Goal: Transaction & Acquisition: Purchase product/service

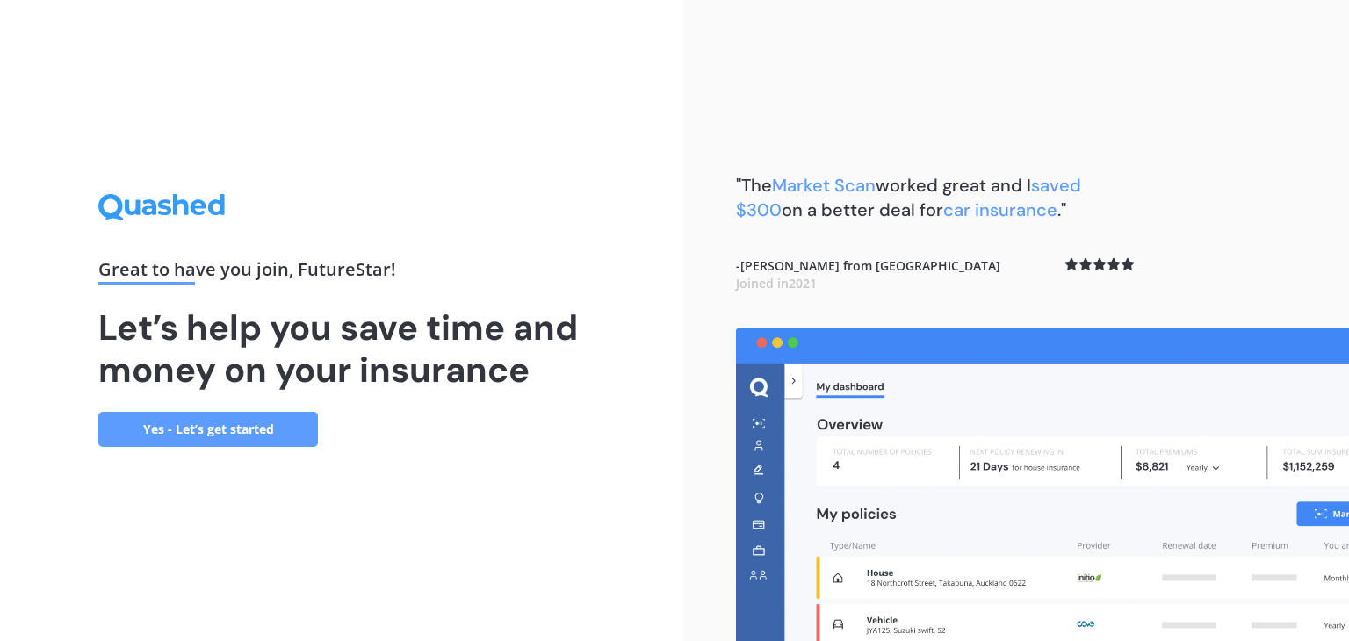
click at [190, 430] on link "Yes - Let’s get started" at bounding box center [208, 429] width 220 height 35
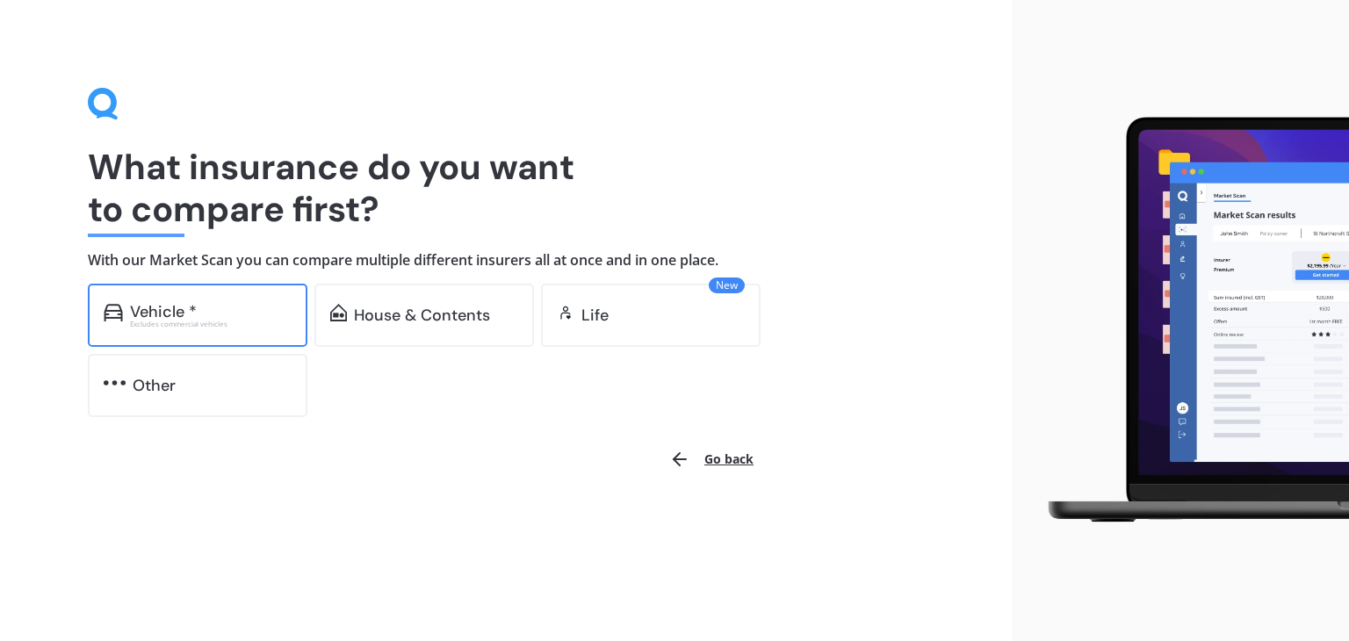
click at [210, 326] on div "Excludes commercial vehicles" at bounding box center [211, 324] width 162 height 7
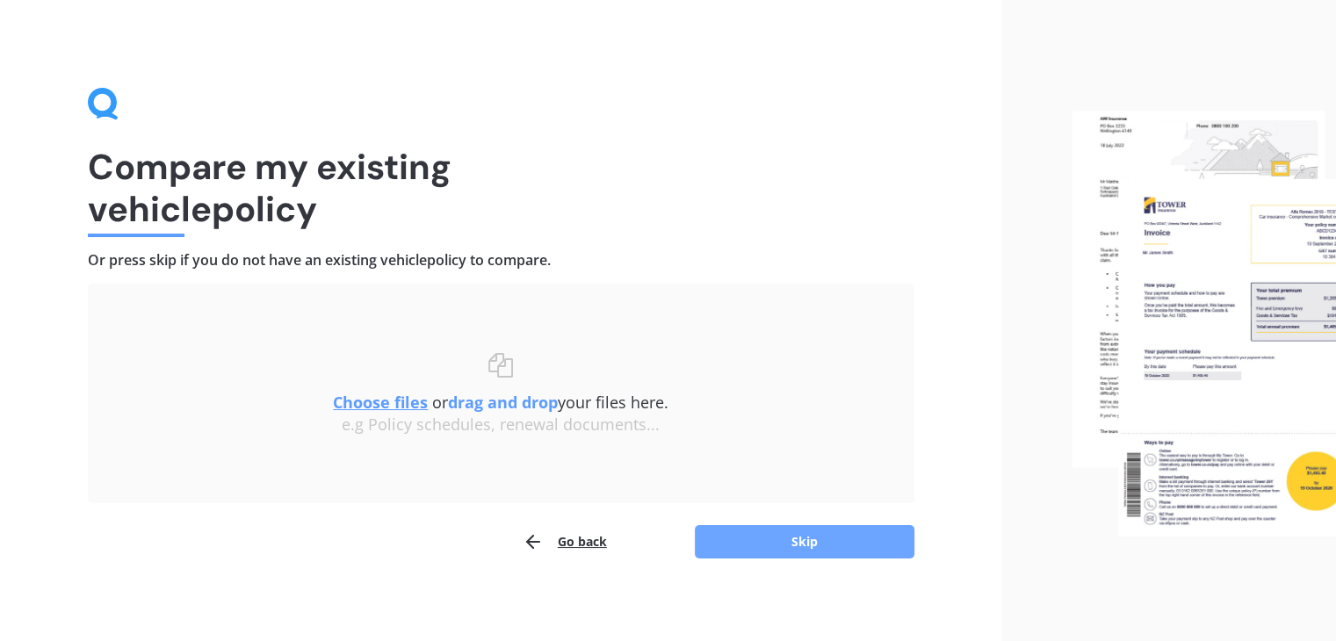
click at [815, 544] on button "Skip" at bounding box center [805, 541] width 220 height 33
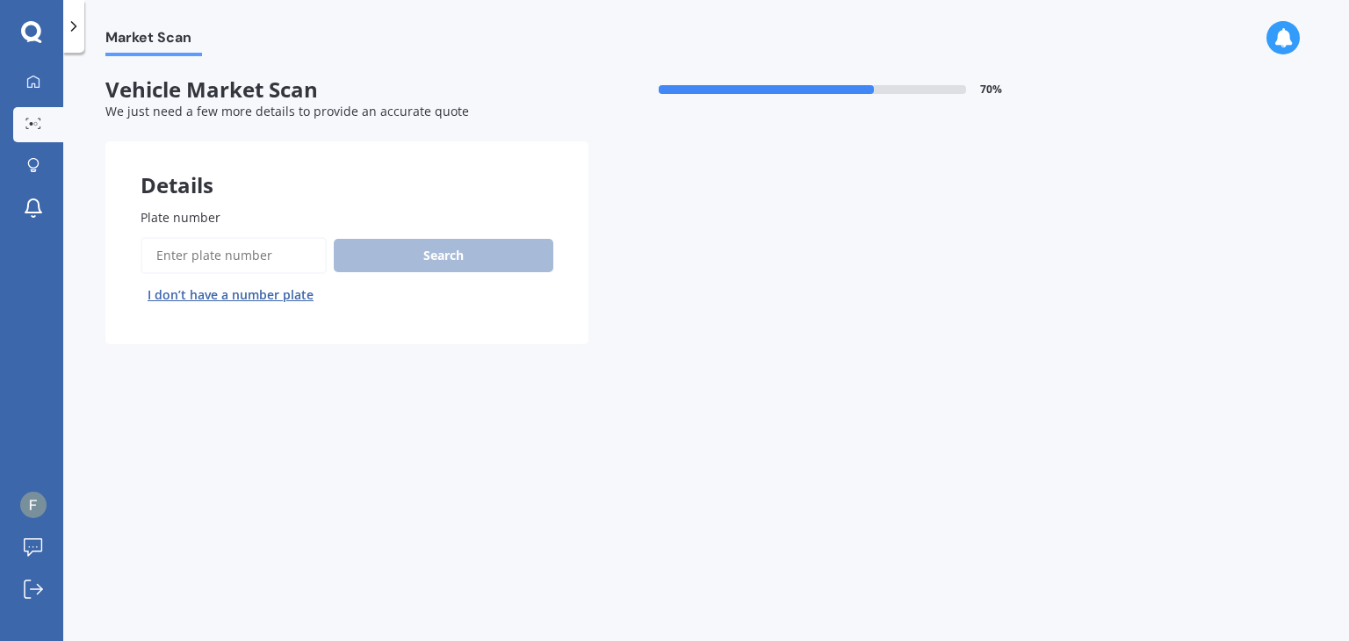
click at [464, 464] on div "Market Scan Vehicle Market Scan 70 % We just need a few more details to provide…" at bounding box center [706, 350] width 1286 height 588
click at [197, 387] on div "Market Scan Vehicle Market Scan 70 % We just need a few more details to provide…" at bounding box center [706, 350] width 1286 height 588
click at [201, 264] on input "Plate number" at bounding box center [234, 255] width 186 height 37
click at [213, 250] on input "Plate number" at bounding box center [234, 255] width 186 height 37
click at [190, 299] on button "I don’t have a number plate" at bounding box center [231, 295] width 180 height 28
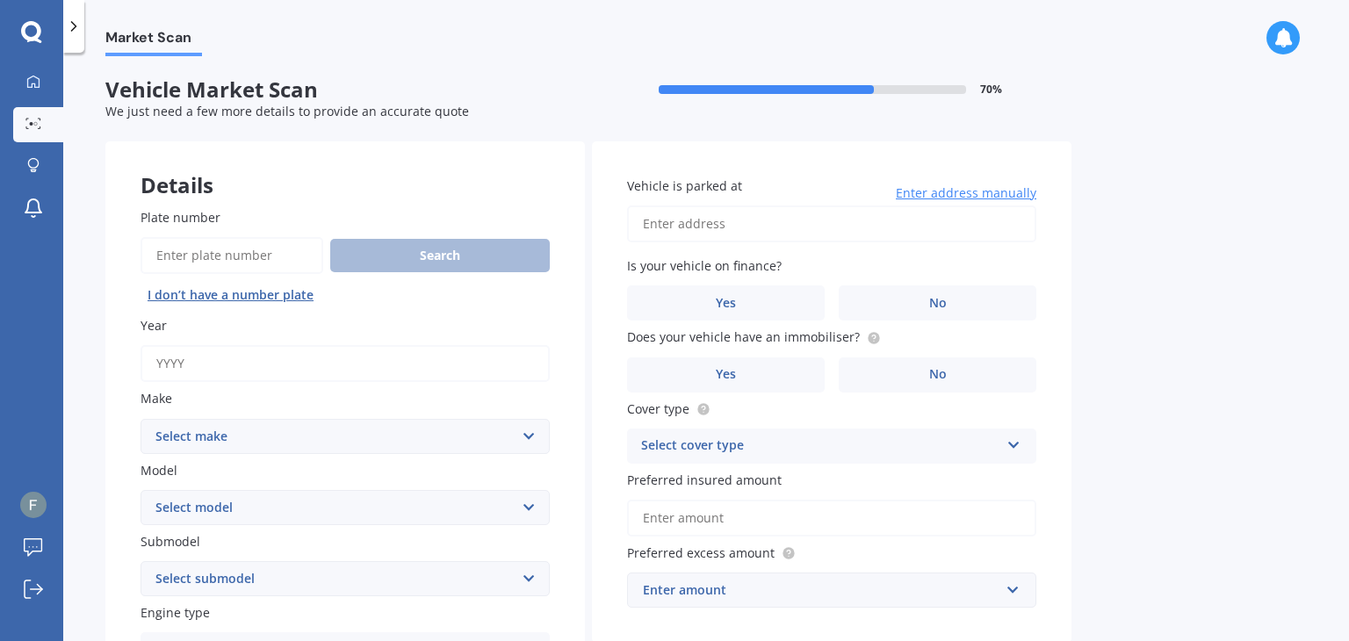
click at [271, 378] on input "Year" at bounding box center [345, 363] width 409 height 37
type input "2016"
click at [224, 428] on select "Select make AC ALFA ROMEO ASTON [PERSON_NAME] AUDI AUSTIN BEDFORD Bentley BMW B…" at bounding box center [345, 436] width 409 height 35
select select "TOYOTA"
click at [141, 419] on select "Select make AC ALFA ROMEO ASTON [PERSON_NAME] AUDI AUSTIN BEDFORD Bentley BMW B…" at bounding box center [345, 436] width 409 height 35
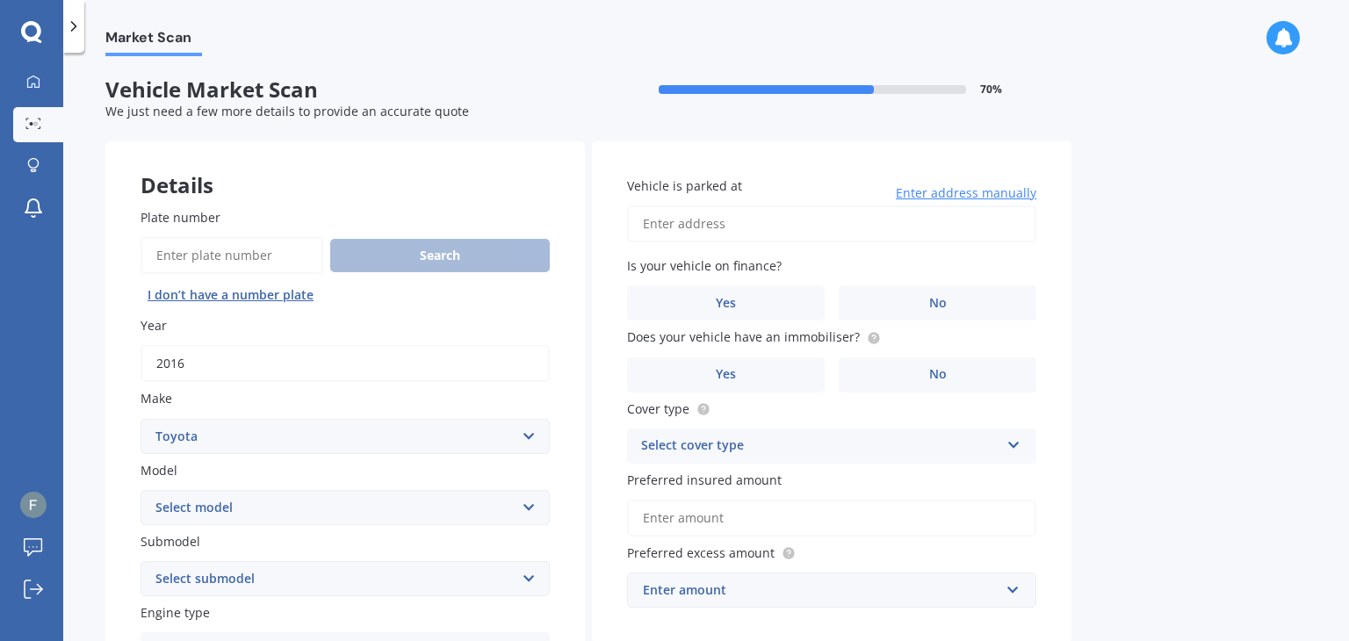
click at [260, 511] on select "Select model 4 Runner 86 [PERSON_NAME] Alphard Altezza Aqua Aristo Aurion Auris…" at bounding box center [345, 507] width 409 height 35
select select "ESQUIRE"
click at [141, 490] on select "Select model 4 Runner 86 [PERSON_NAME] Alphard Altezza Aqua Aristo Aurion Auris…" at bounding box center [345, 507] width 409 height 35
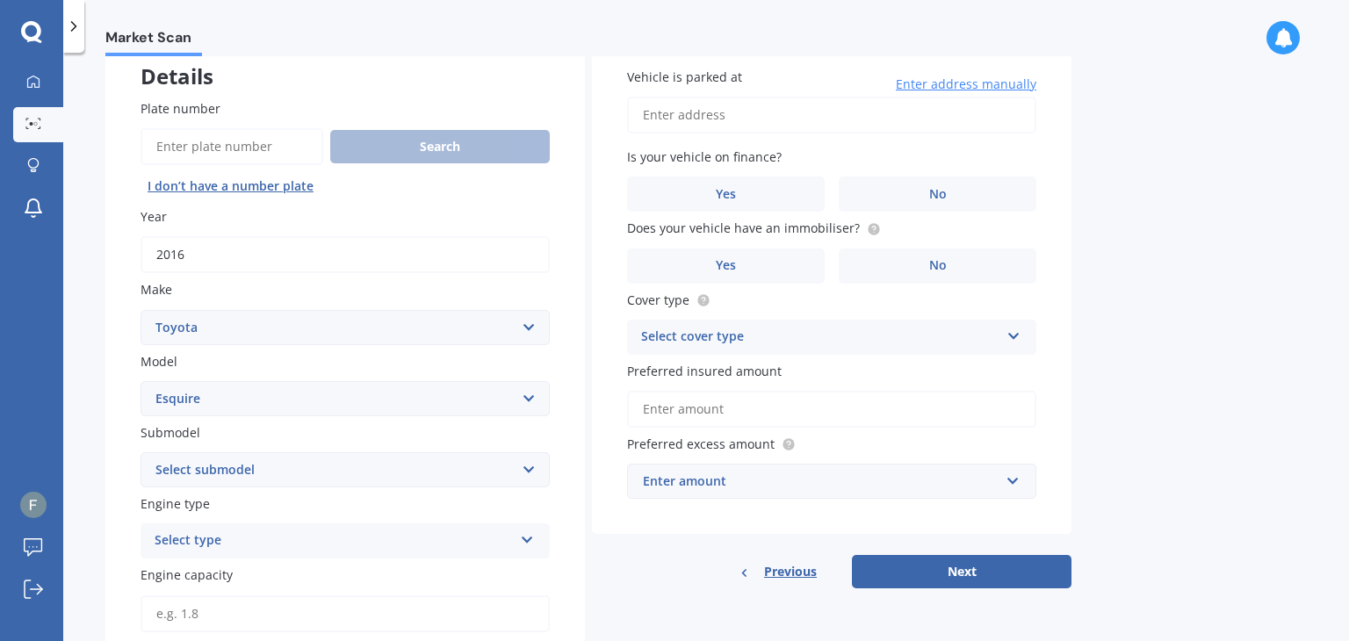
scroll to position [439, 0]
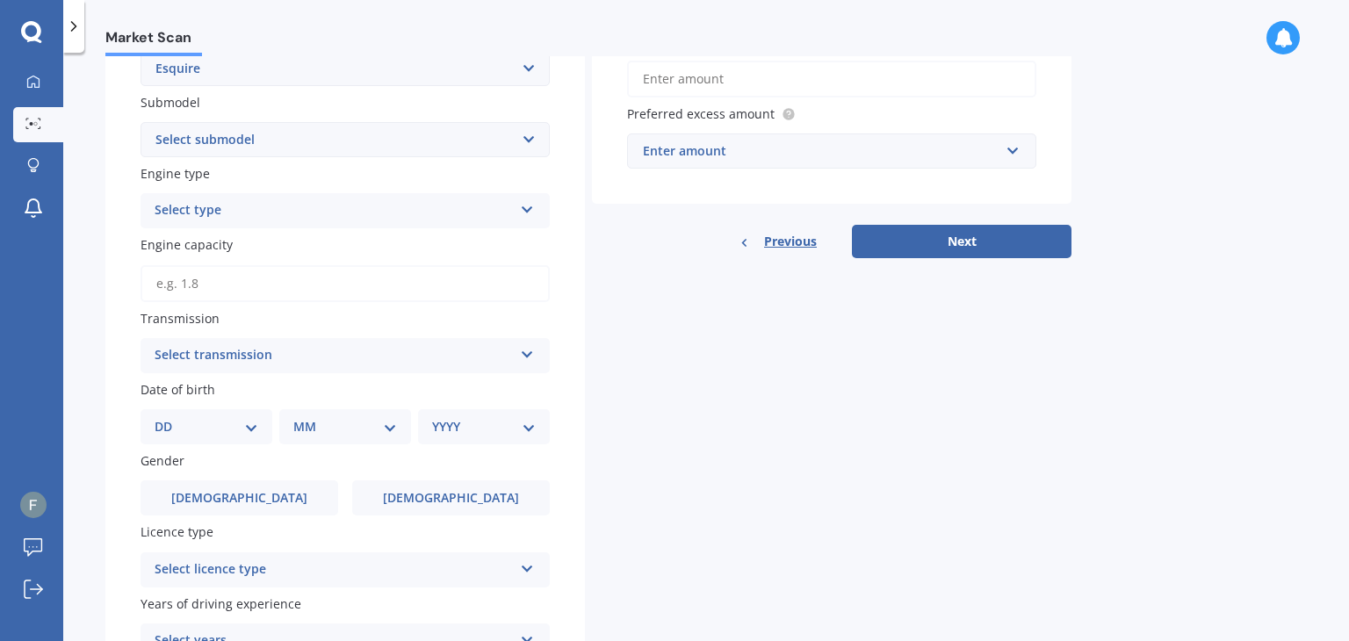
click at [332, 148] on select "Select submodel Hybrid" at bounding box center [345, 139] width 409 height 35
select select "HYBRID"
click at [141, 122] on select "Select submodel Hybrid" at bounding box center [345, 139] width 409 height 35
click at [327, 208] on div "Select type" at bounding box center [334, 210] width 358 height 21
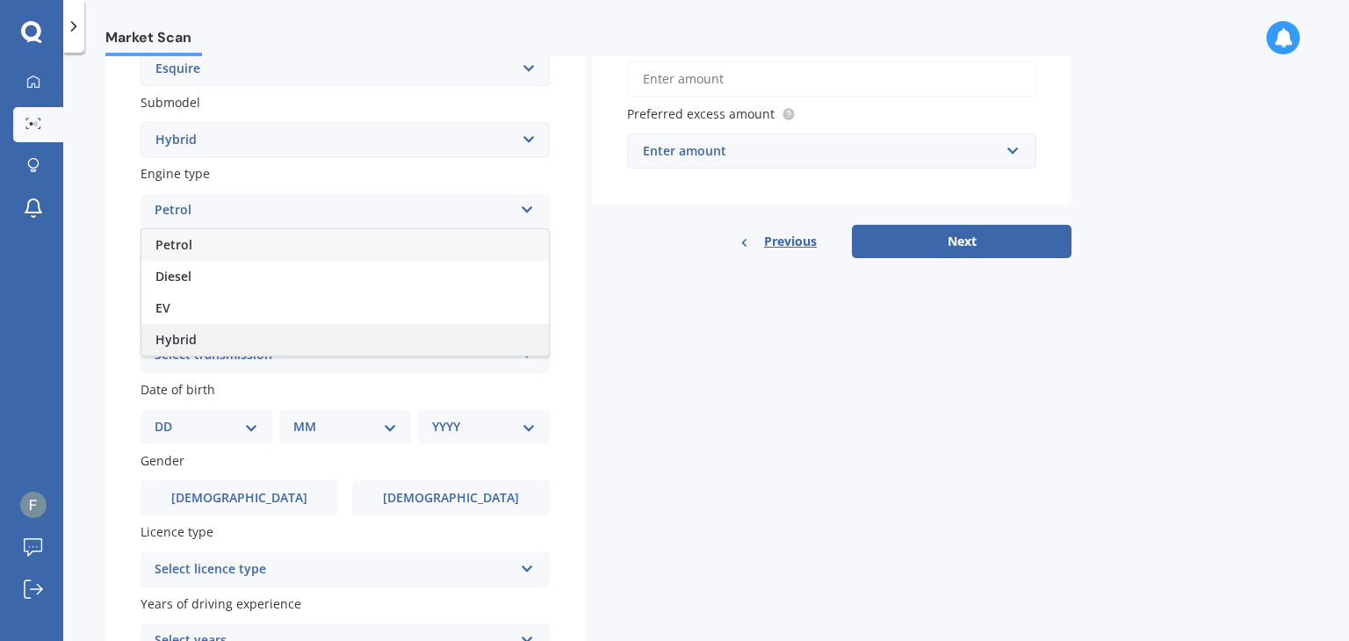
click at [309, 336] on div "Hybrid" at bounding box center [345, 340] width 408 height 32
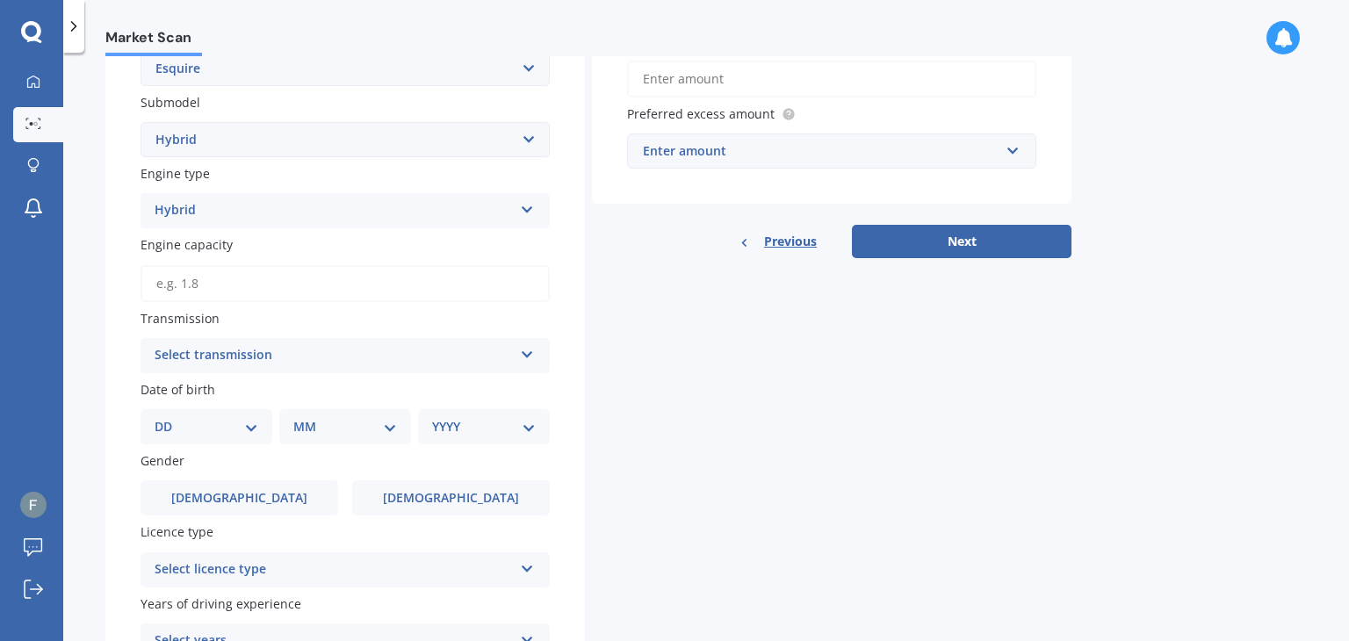
drag, startPoint x: 683, startPoint y: 373, endPoint x: 653, endPoint y: 379, distance: 31.3
click at [684, 373] on div "Details Plate number Search I don’t have a number plate Year [DATE] Make Select…" at bounding box center [588, 233] width 966 height 1063
click at [270, 294] on input "Engine capacity" at bounding box center [345, 283] width 409 height 37
type input "1.8"
click at [719, 399] on div "Details Plate number Search I don’t have a number plate Year [DATE] Make Select…" at bounding box center [588, 233] width 966 height 1063
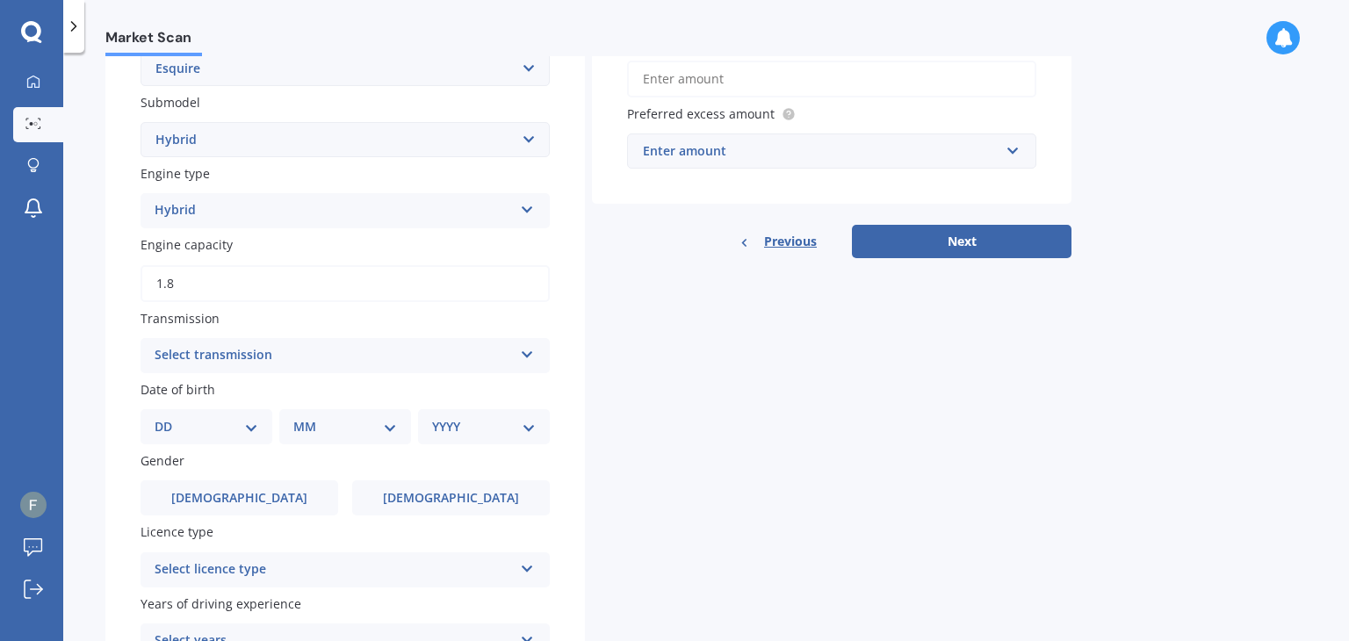
click at [410, 365] on div "Select transmission Auto Manual Other" at bounding box center [345, 355] width 409 height 35
click at [406, 393] on div "Auto" at bounding box center [345, 390] width 408 height 32
click at [771, 438] on div "Details Plate number Search I don’t have a number plate Year [DATE] Make Select…" at bounding box center [588, 233] width 966 height 1063
click at [801, 429] on div "Details Plate number Search I don’t have a number plate Year [DATE] Make Select…" at bounding box center [588, 233] width 966 height 1063
click at [263, 500] on label "[DEMOGRAPHIC_DATA]" at bounding box center [240, 497] width 198 height 35
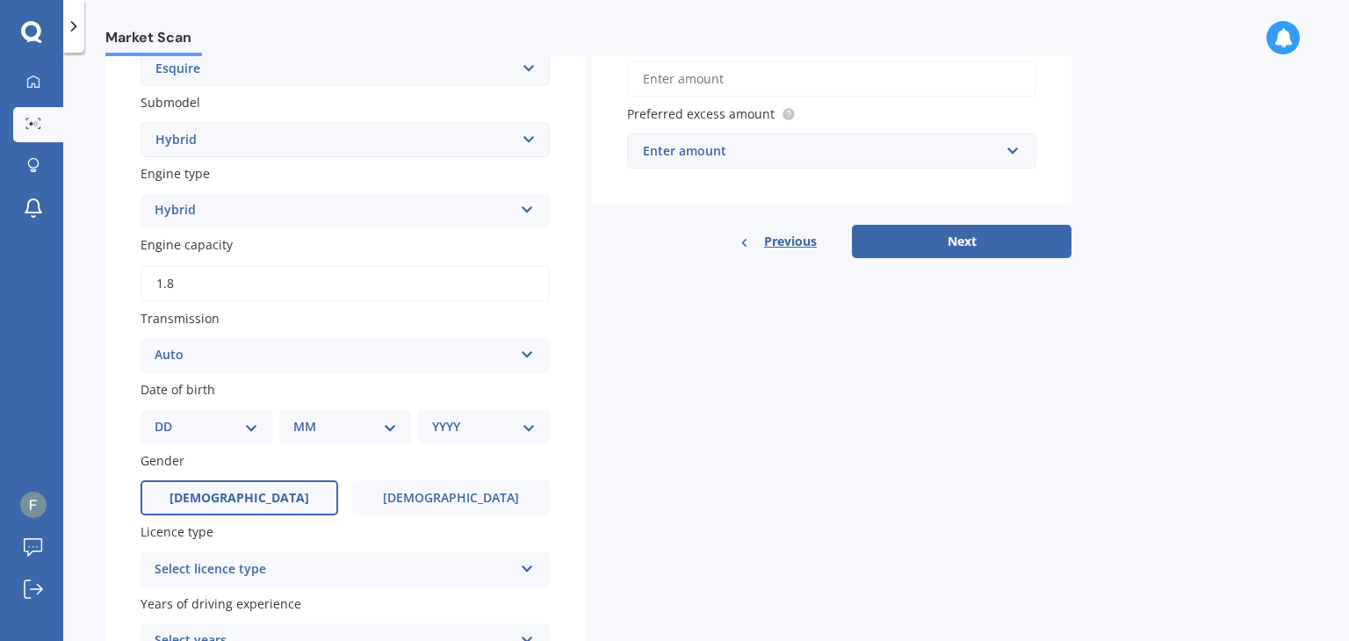
click at [0, 0] on input "[DEMOGRAPHIC_DATA]" at bounding box center [0, 0] width 0 height 0
click at [196, 430] on select "DD 01 02 03 04 05 06 07 08 09 10 11 12 13 14 15 16 17 18 19 20 21 22 23 24 25 2…" at bounding box center [207, 426] width 104 height 19
select select "26"
click at [169, 417] on select "DD 01 02 03 04 05 06 07 08 09 10 11 12 13 14 15 16 17 18 19 20 21 22 23 24 25 2…" at bounding box center [207, 426] width 104 height 19
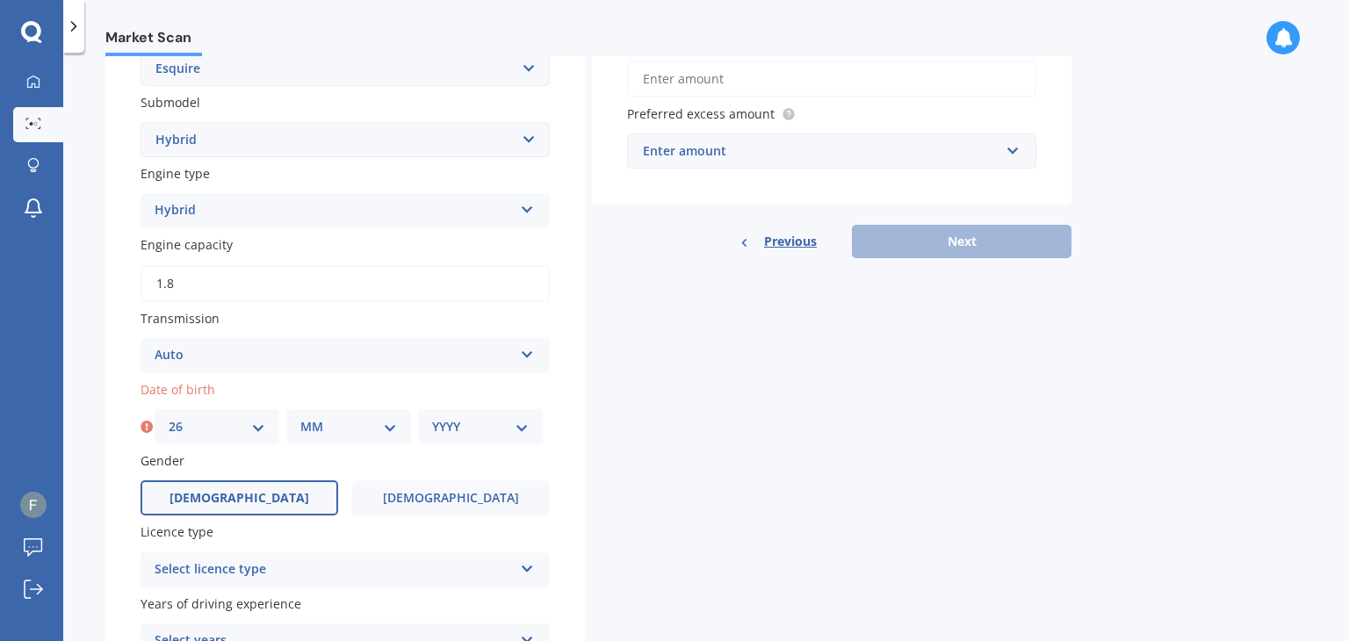
click at [351, 437] on div "MM 01 02 03 04 05 06 07 08 09 10 11 12" at bounding box center [348, 426] width 125 height 35
click at [343, 429] on select "MM 01 02 03 04 05 06 07 08 09 10 11 12" at bounding box center [348, 426] width 97 height 19
select select "09"
click at [300, 417] on select "MM 01 02 03 04 05 06 07 08 09 10 11 12" at bounding box center [348, 426] width 97 height 19
click at [470, 436] on select "YYYY 2025 2024 2023 2022 2021 2020 2019 2018 2017 2016 2015 2014 2013 2012 2011…" at bounding box center [480, 426] width 97 height 19
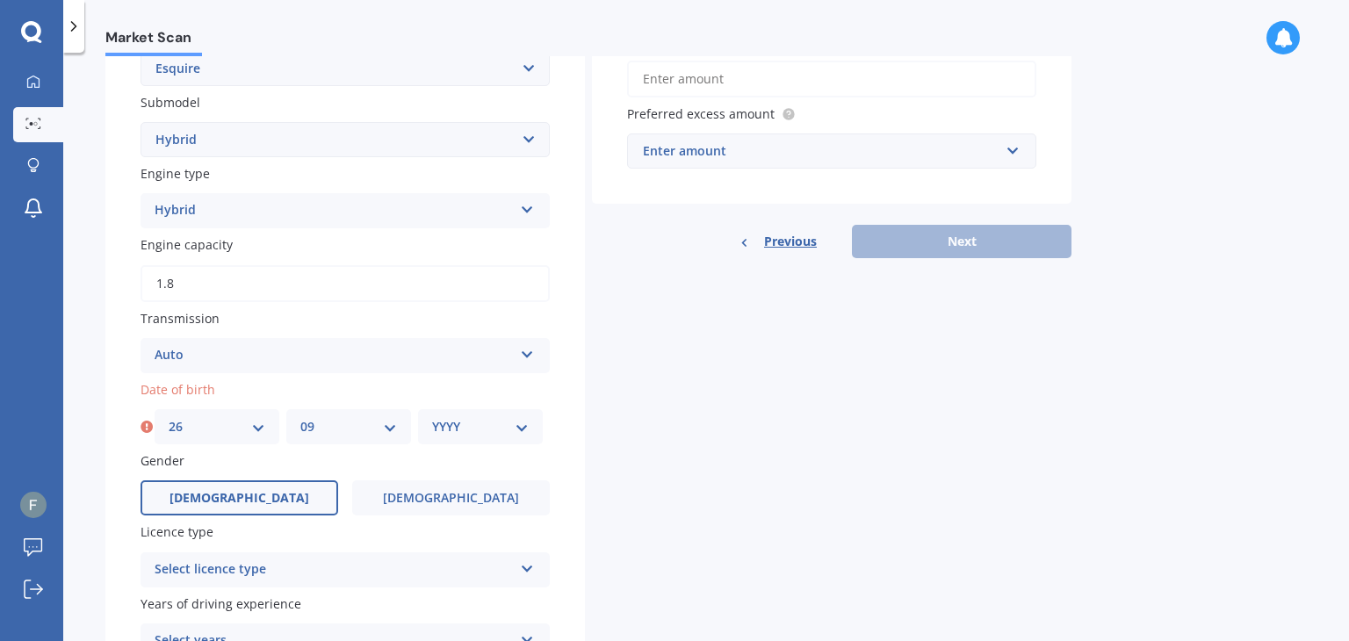
select select "1982"
click at [432, 417] on select "YYYY 2025 2024 2023 2022 2021 2020 2019 2018 2017 2016 2015 2014 2013 2012 2011…" at bounding box center [480, 426] width 97 height 19
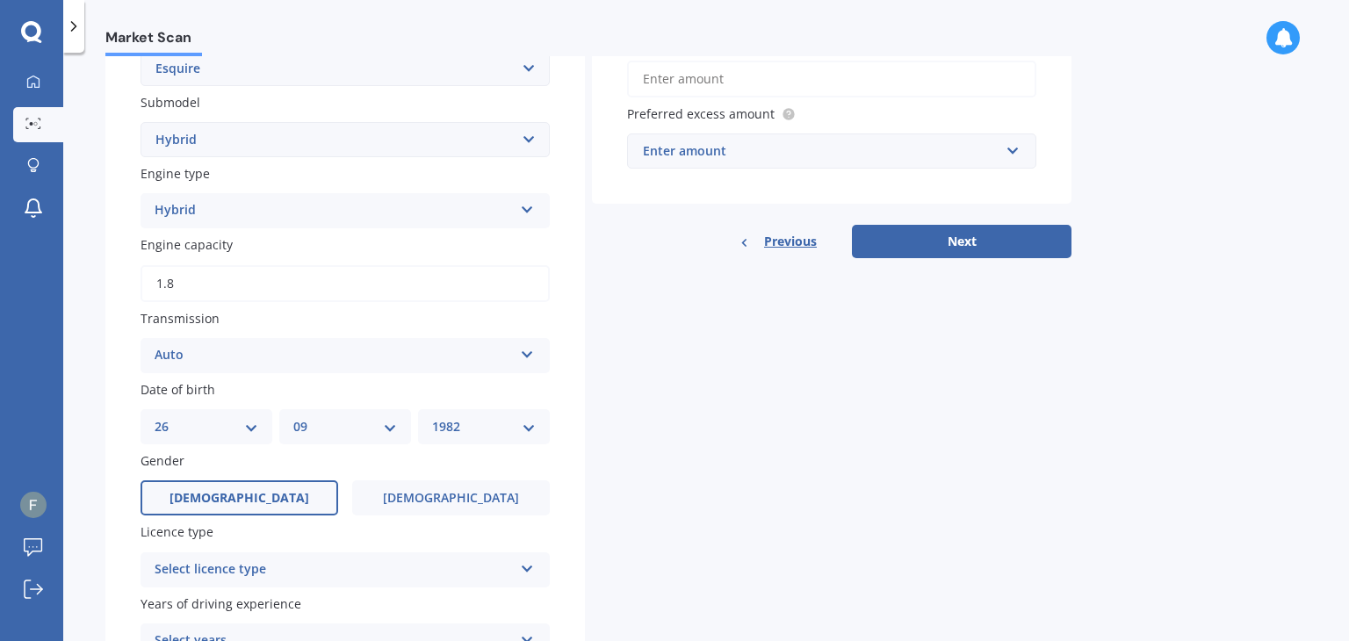
drag, startPoint x: 723, startPoint y: 458, endPoint x: 713, endPoint y: 466, distance: 13.1
click at [724, 458] on div "Details Plate number Search I don’t have a number plate Year [DATE] Make Select…" at bounding box center [588, 233] width 966 height 1063
click at [239, 574] on div "Select licence type" at bounding box center [334, 569] width 358 height 21
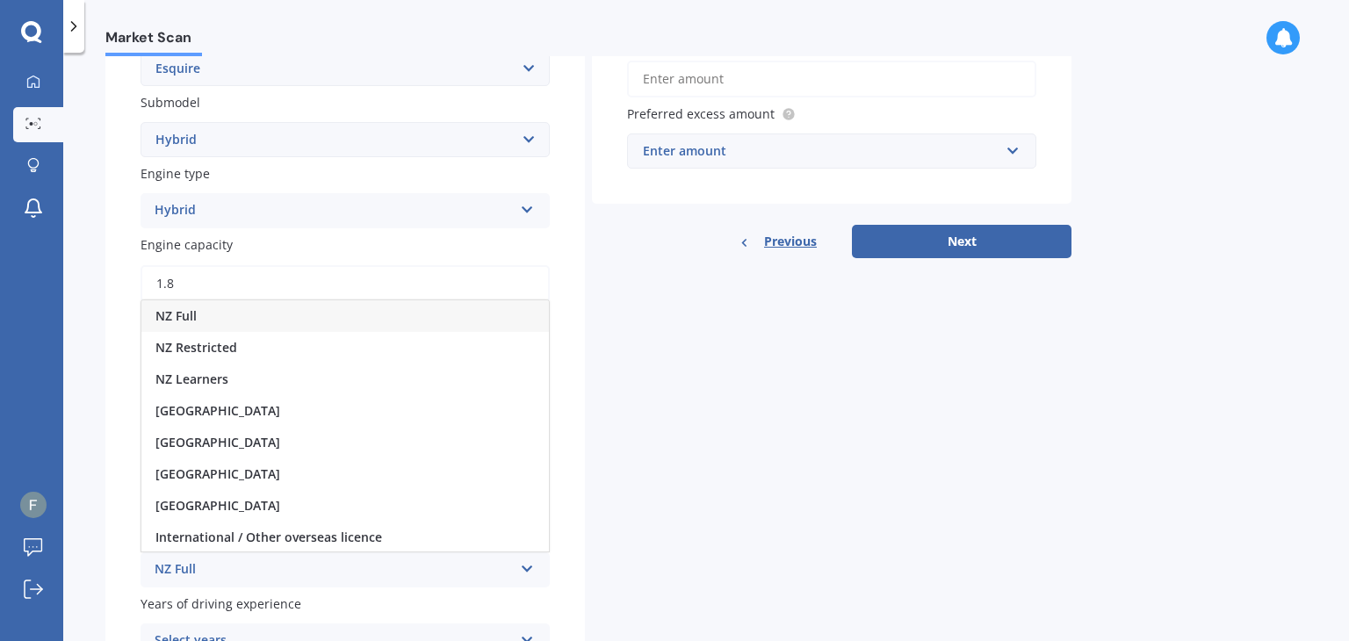
click at [285, 317] on div "NZ Full" at bounding box center [345, 316] width 408 height 32
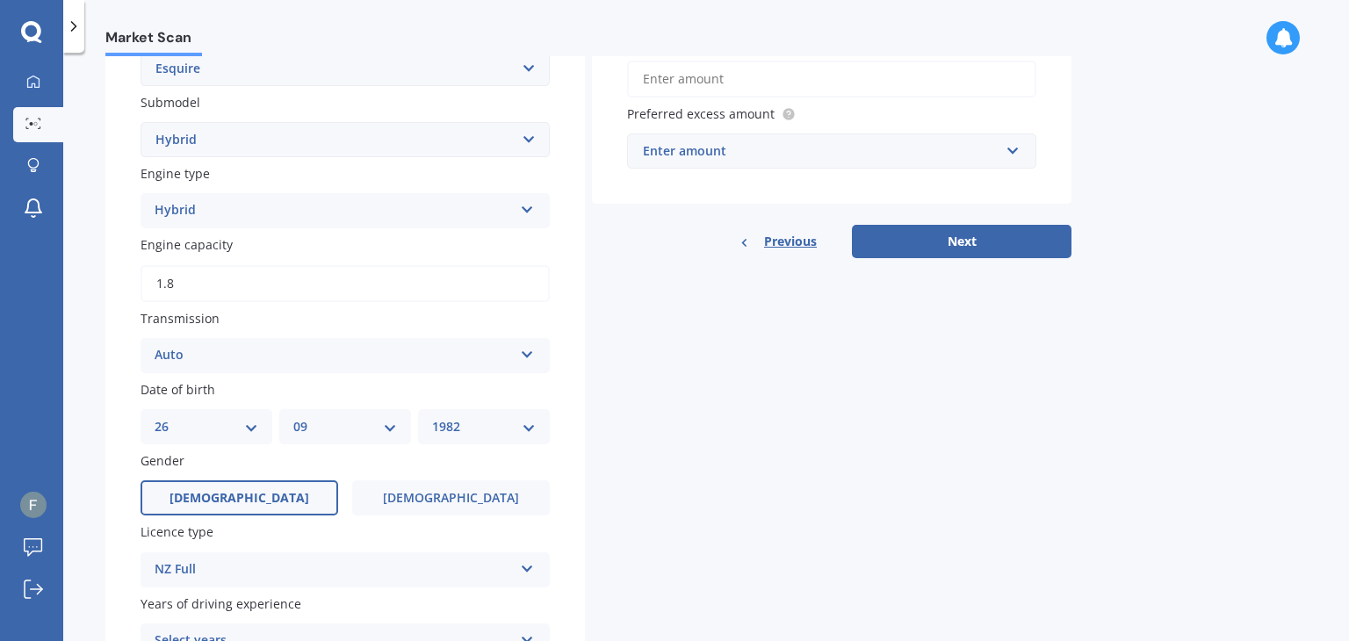
click at [740, 507] on div "Details Plate number Search I don’t have a number plate Year [DATE] Make Select…" at bounding box center [588, 233] width 966 height 1063
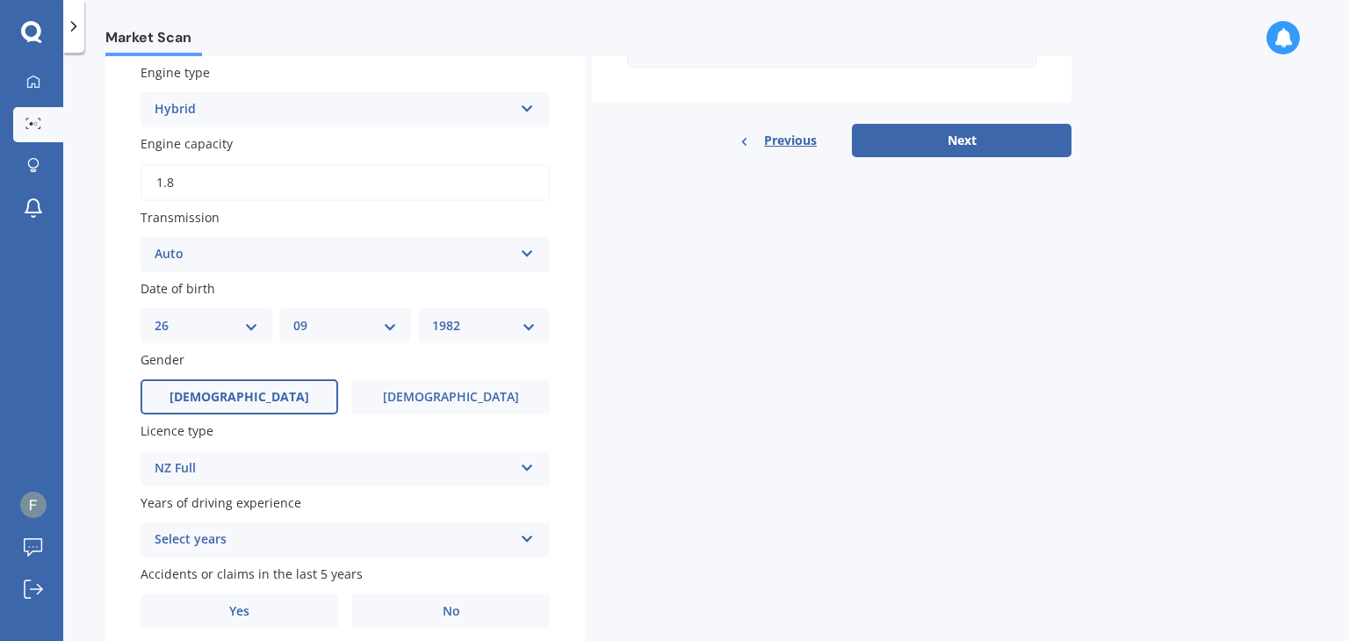
scroll to position [609, 0]
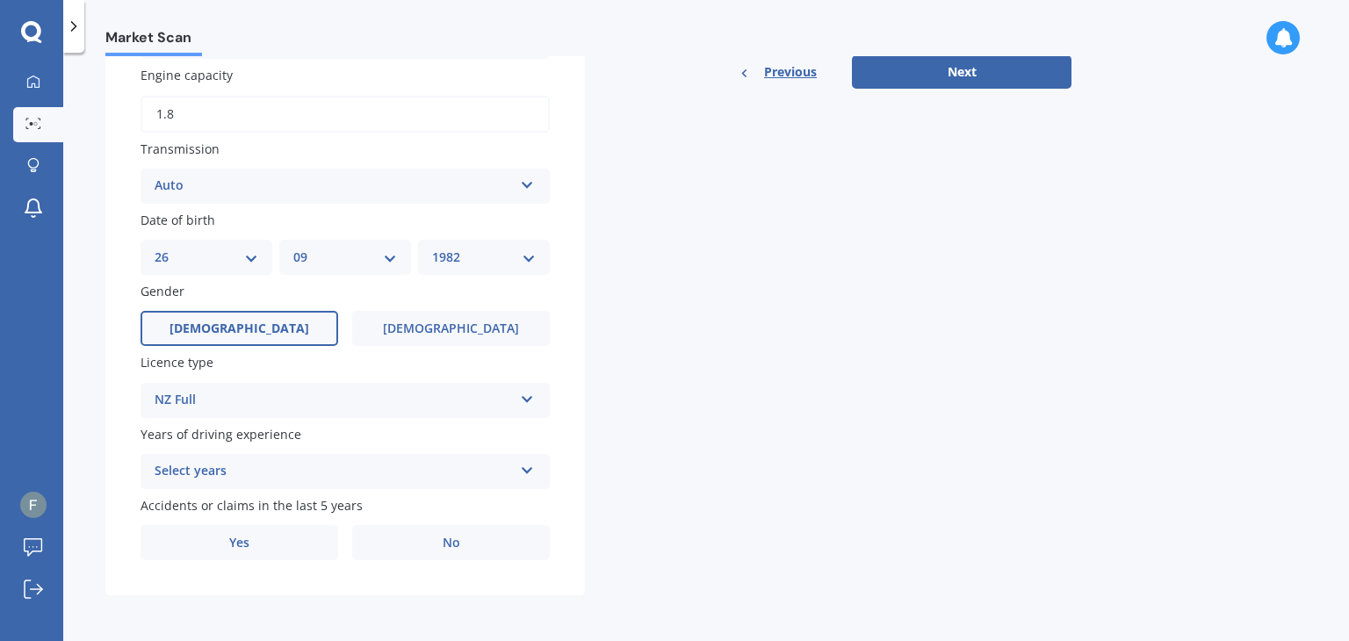
click at [217, 466] on div "Select years" at bounding box center [334, 471] width 358 height 21
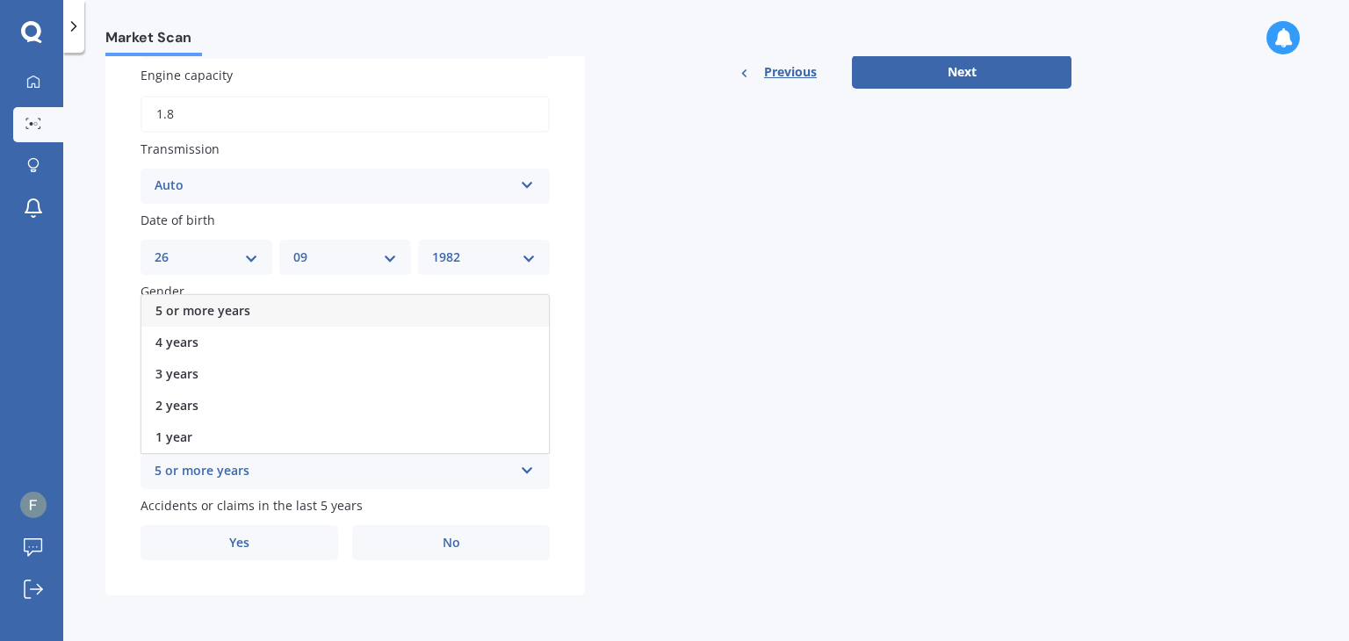
click at [263, 316] on div "5 or more years" at bounding box center [345, 311] width 408 height 32
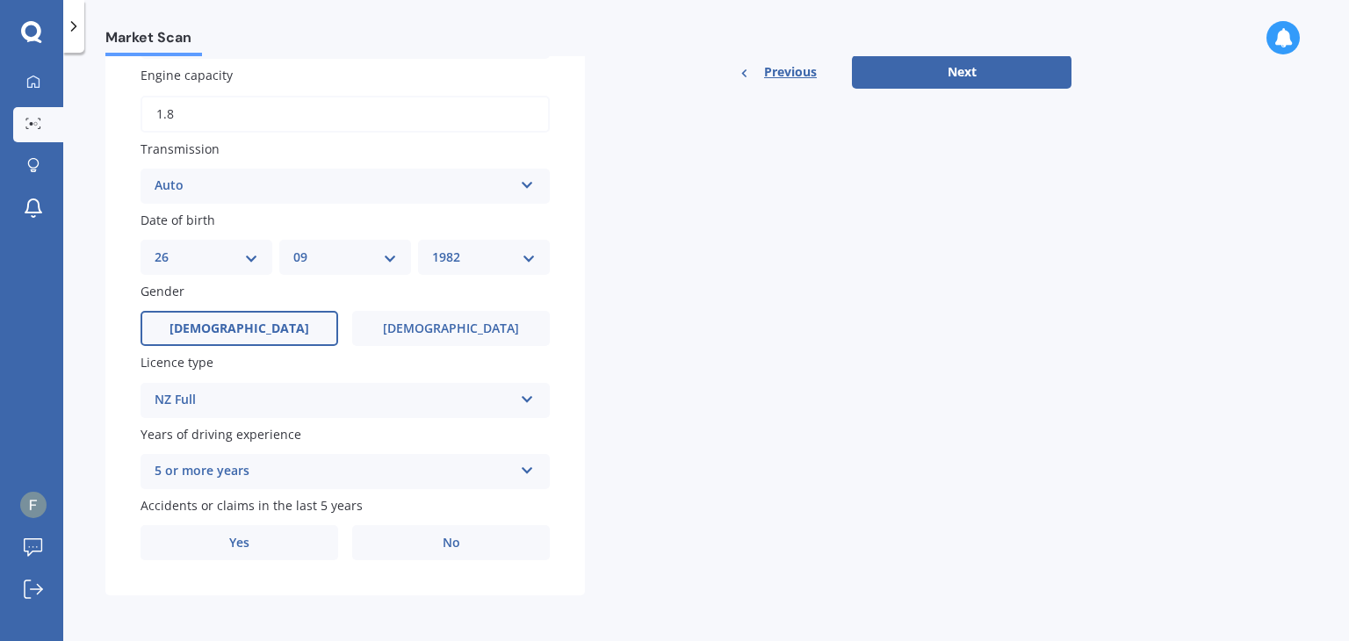
drag, startPoint x: 705, startPoint y: 471, endPoint x: 690, endPoint y: 473, distance: 15.2
click at [704, 471] on div "Details Plate number Search I don’t have a number plate Year [DATE] Make Select…" at bounding box center [588, 64] width 966 height 1063
click at [478, 535] on label "No" at bounding box center [451, 542] width 198 height 35
click at [0, 0] on input "No" at bounding box center [0, 0] width 0 height 0
click at [720, 476] on div "Details Plate number Search I don’t have a number plate Year [DATE] Make Select…" at bounding box center [588, 64] width 966 height 1063
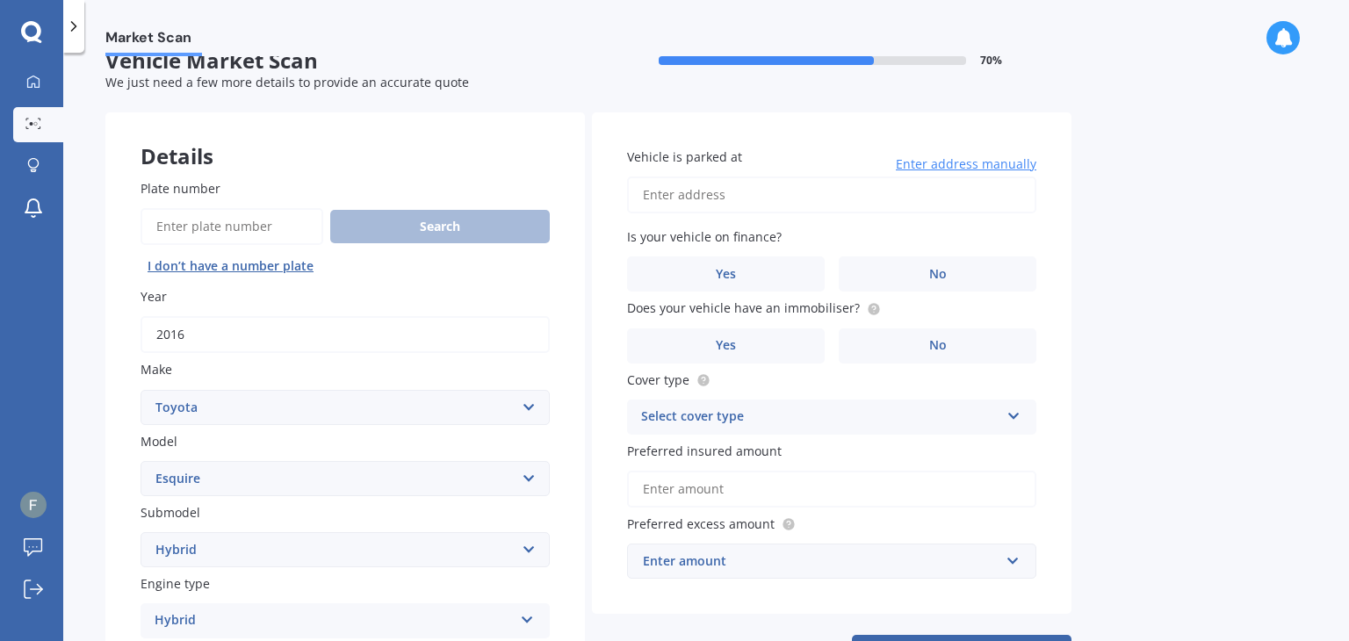
scroll to position [0, 0]
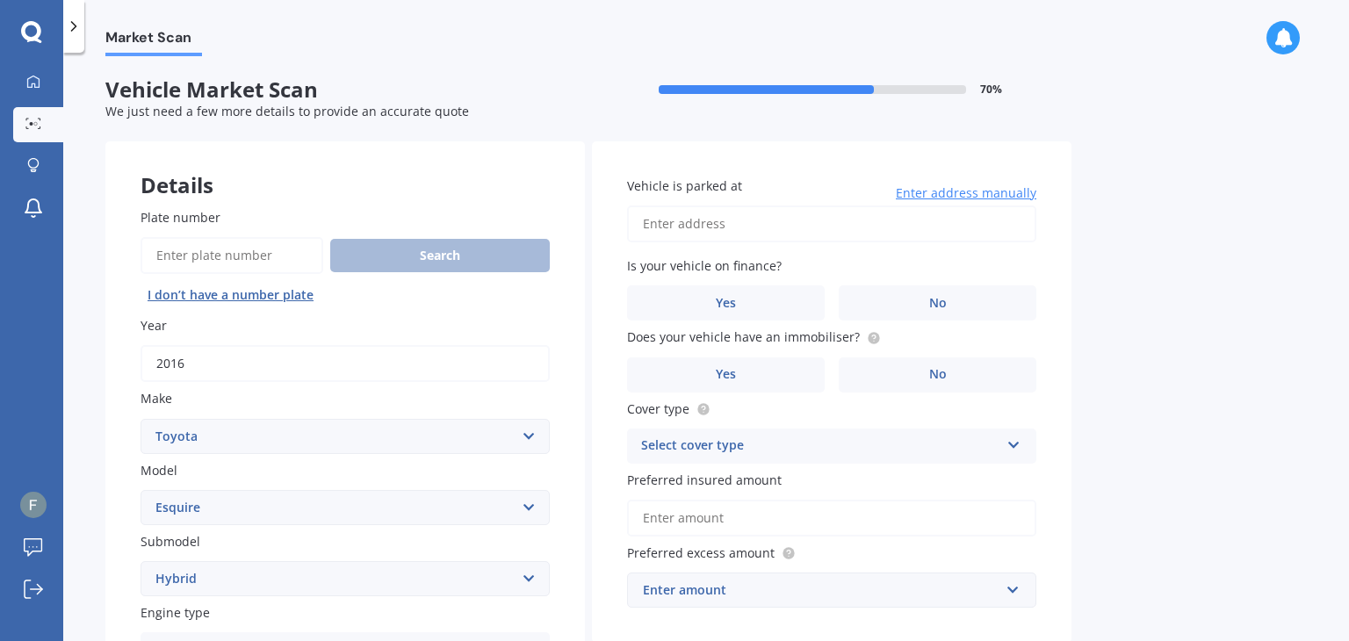
click at [710, 221] on input "Vehicle is parked at" at bounding box center [831, 224] width 409 height 37
type input "[STREET_ADDRESS]新西兰"
click at [710, 307] on label "Yes" at bounding box center [726, 302] width 198 height 35
click at [0, 0] on input "Yes" at bounding box center [0, 0] width 0 height 0
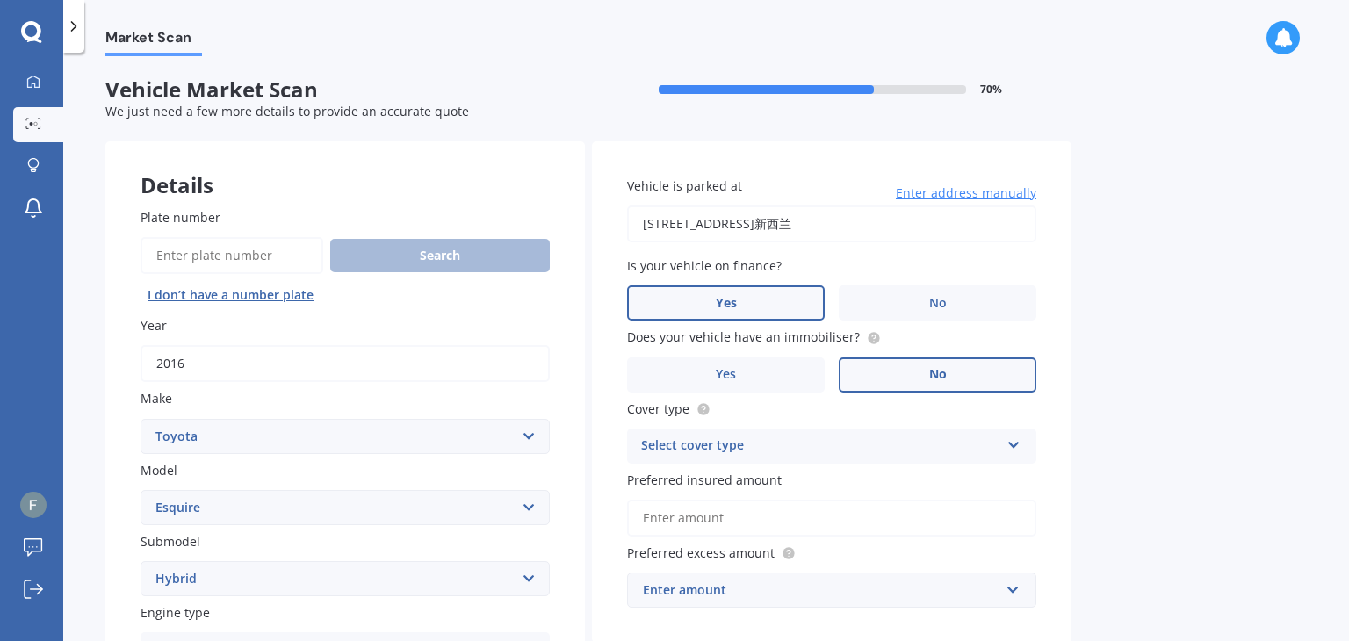
click at [908, 368] on label "No" at bounding box center [938, 374] width 198 height 35
click at [0, 0] on input "No" at bounding box center [0, 0] width 0 height 0
click at [762, 386] on label "Yes" at bounding box center [726, 374] width 198 height 35
click at [0, 0] on input "Yes" at bounding box center [0, 0] width 0 height 0
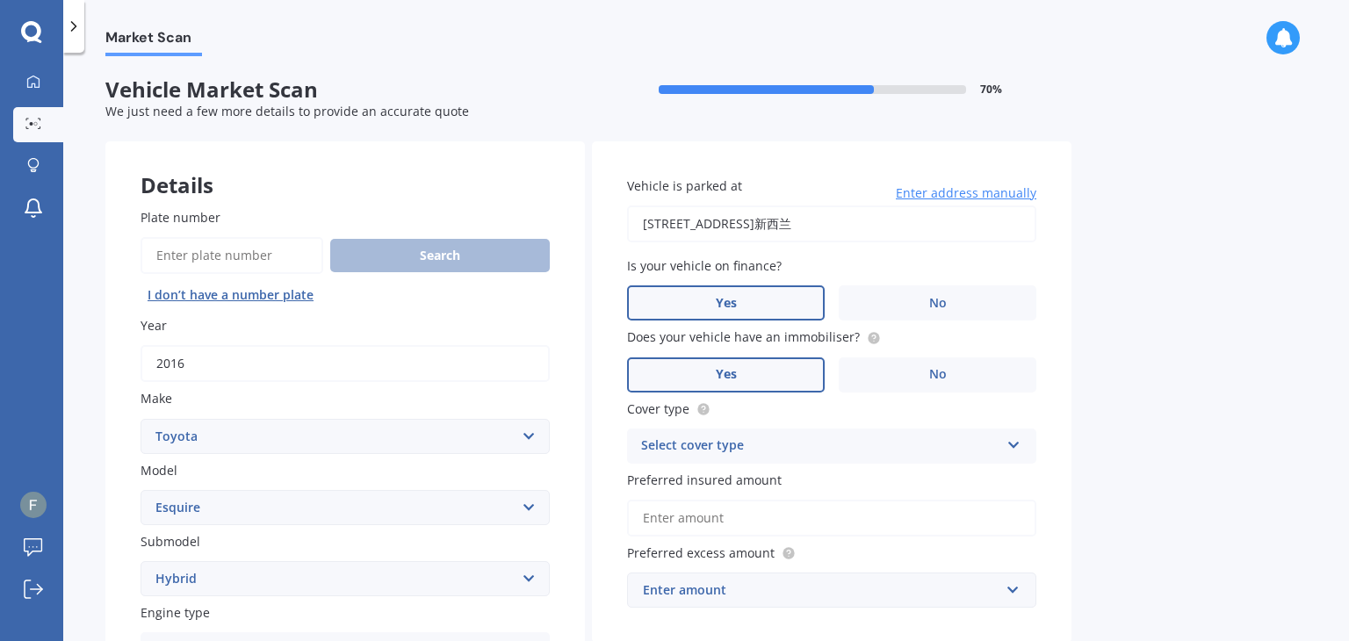
click at [739, 454] on div "Select cover type" at bounding box center [820, 446] width 358 height 21
click at [733, 479] on span "Comprehensive" at bounding box center [688, 480] width 93 height 17
click at [1109, 422] on div "Market Scan Vehicle Market Scan 70 % We just need a few more details to provide…" at bounding box center [706, 350] width 1286 height 588
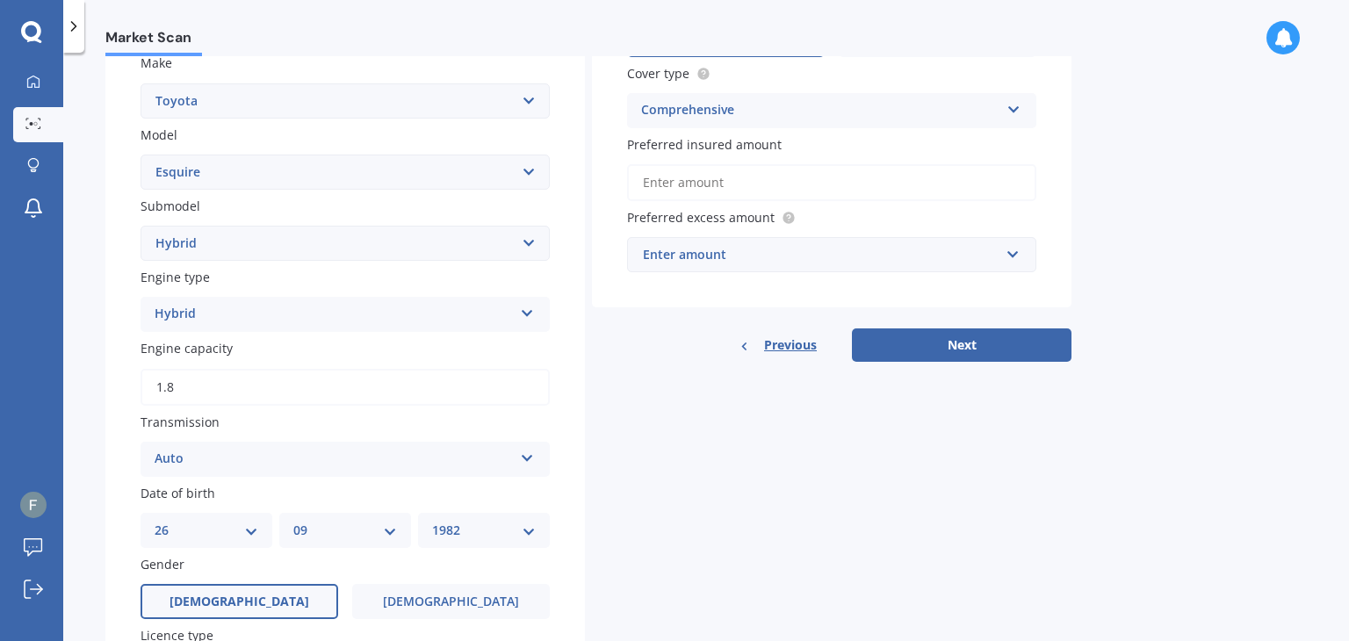
scroll to position [88, 0]
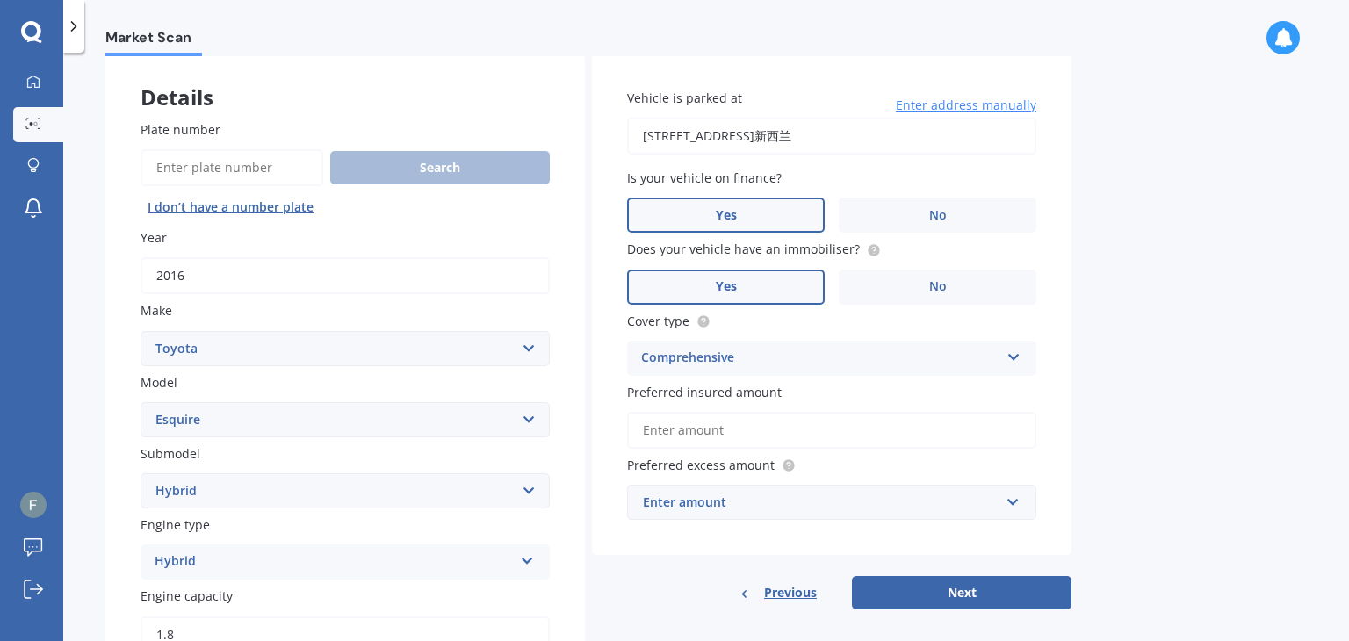
click at [685, 434] on input "Preferred insured amount" at bounding box center [831, 430] width 409 height 37
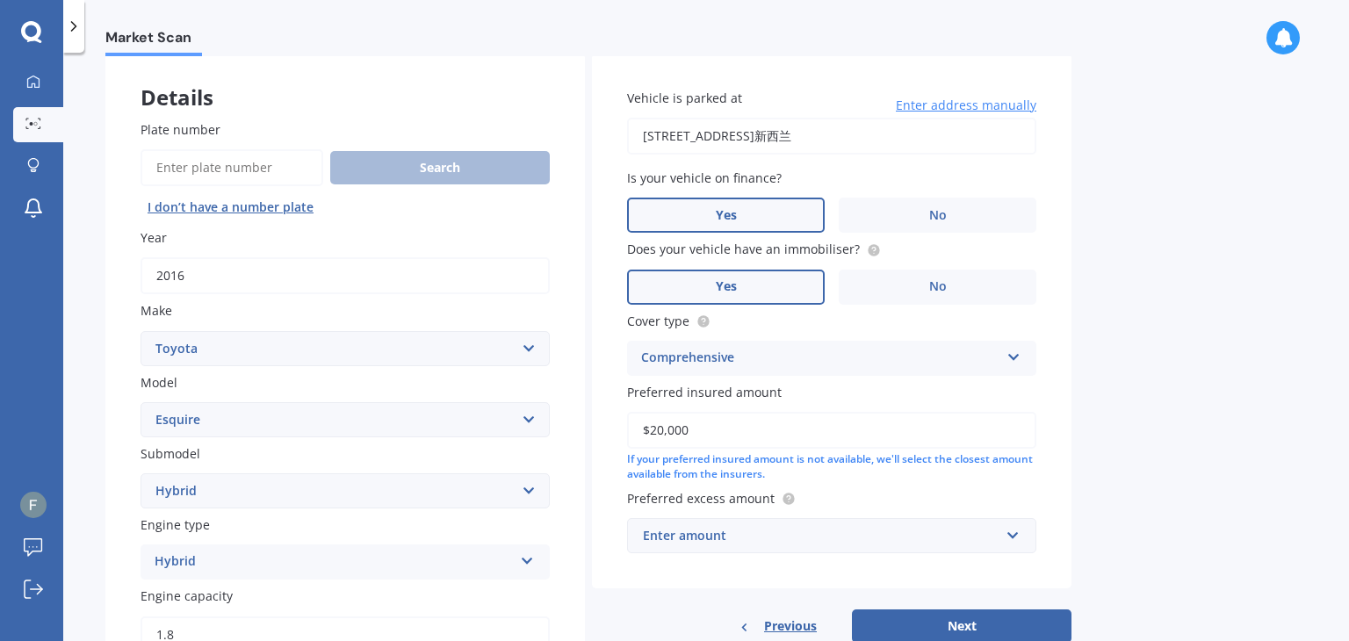
type input "$20,000"
click at [1148, 446] on div "Market Scan Vehicle Market Scan 70 % We just need a few more details to provide…" at bounding box center [706, 350] width 1286 height 588
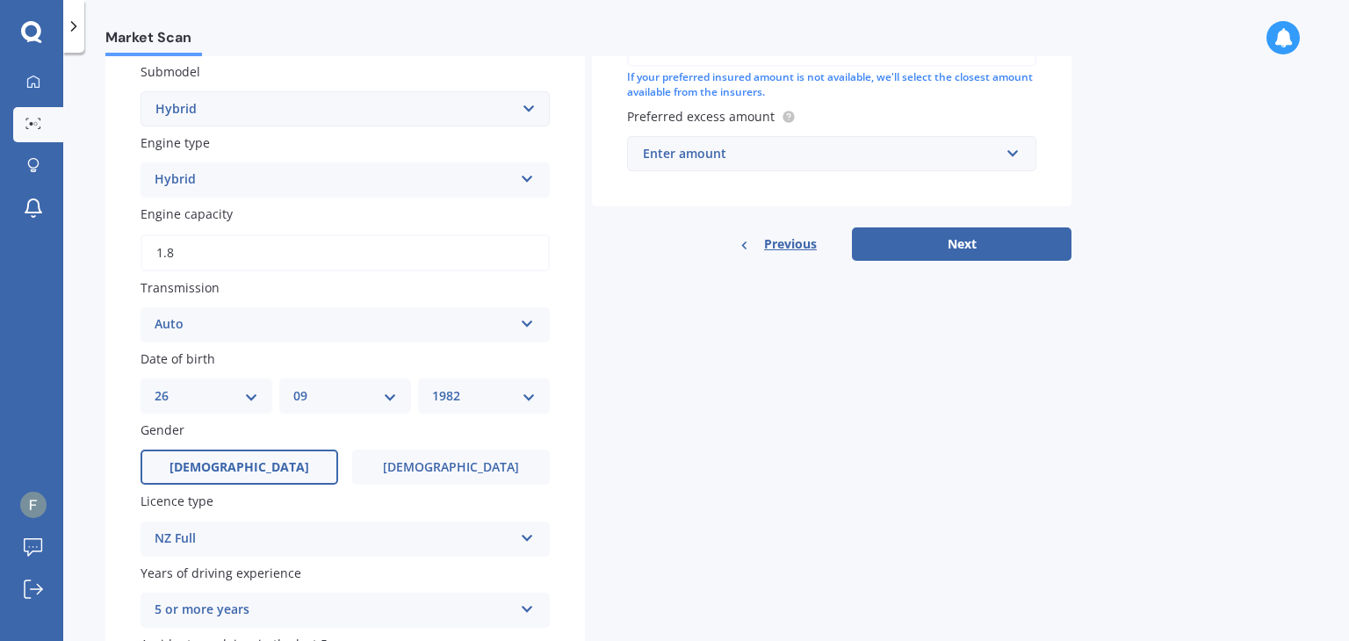
scroll to position [439, 0]
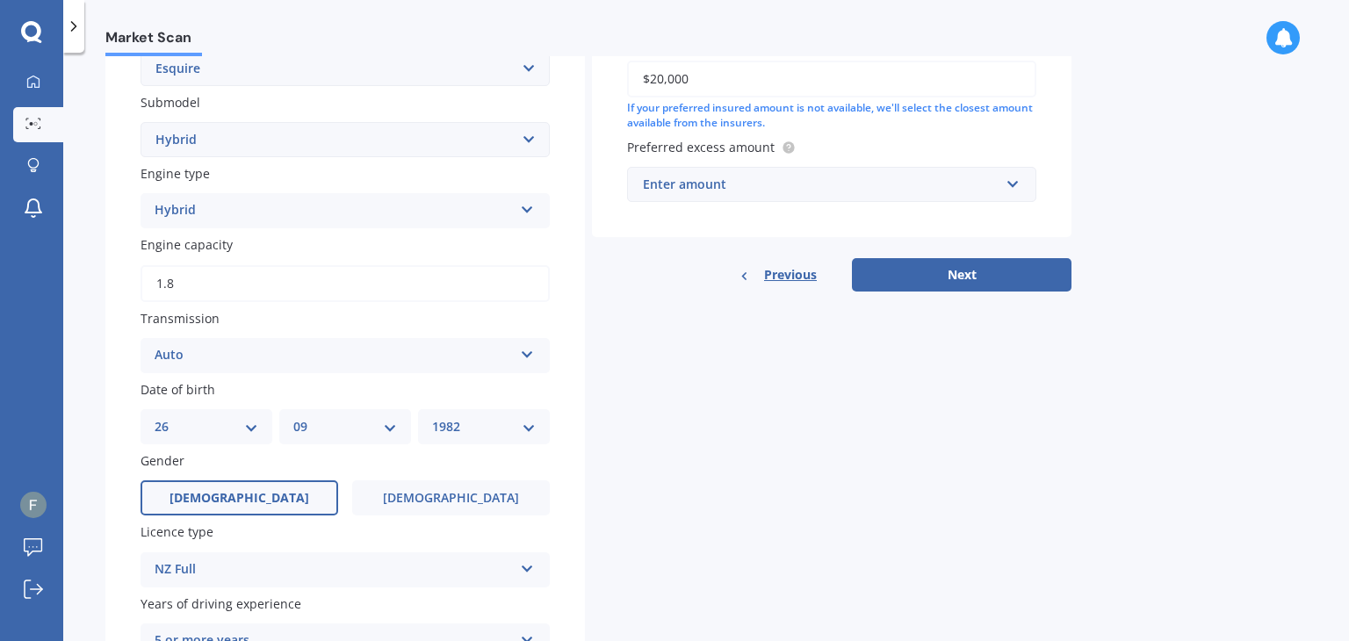
click at [680, 190] on div "Enter amount" at bounding box center [821, 184] width 357 height 19
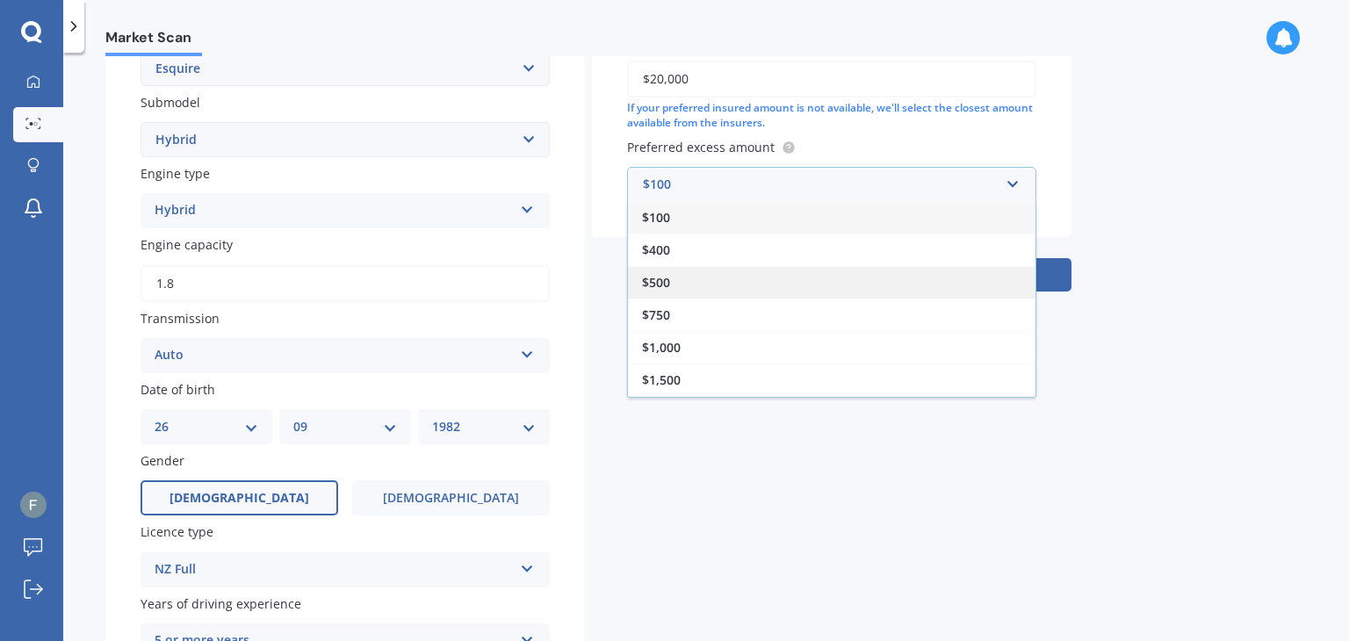
click at [691, 285] on div "$500" at bounding box center [832, 282] width 408 height 32
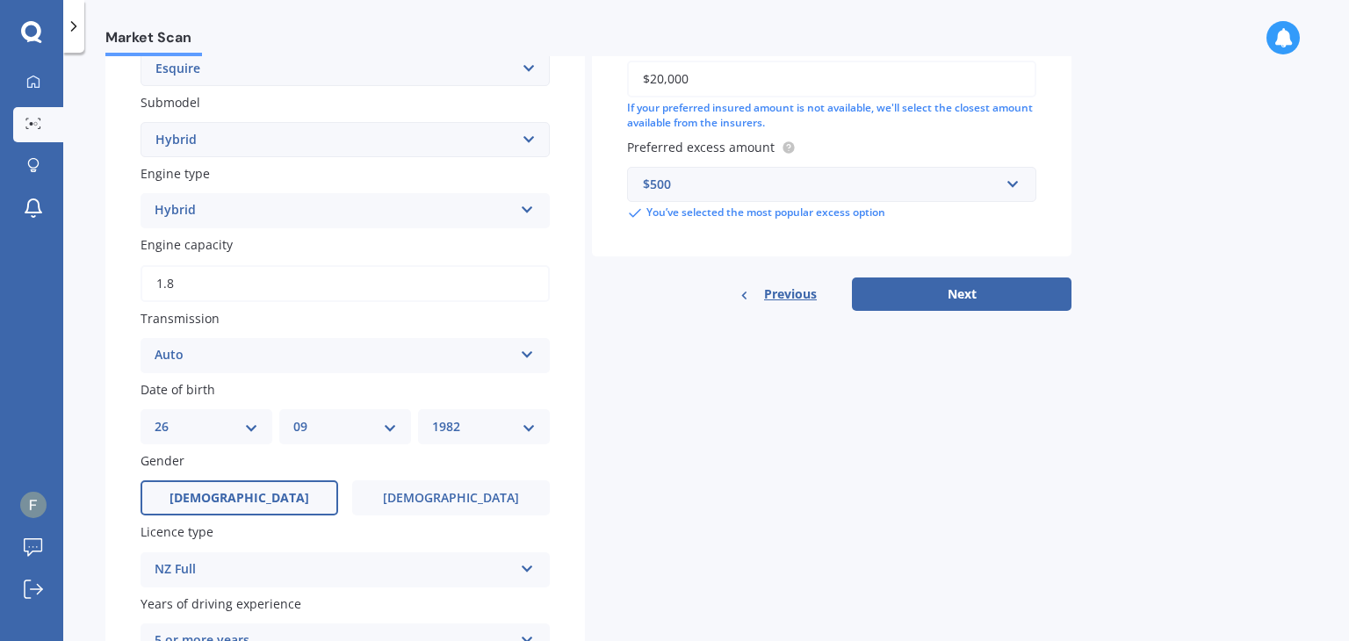
click at [792, 481] on div "Details Plate number Search I don’t have a number plate Year [DATE] Make Select…" at bounding box center [588, 233] width 966 height 1063
click at [952, 303] on button "Next" at bounding box center [962, 294] width 220 height 33
select select "26"
select select "09"
select select "1982"
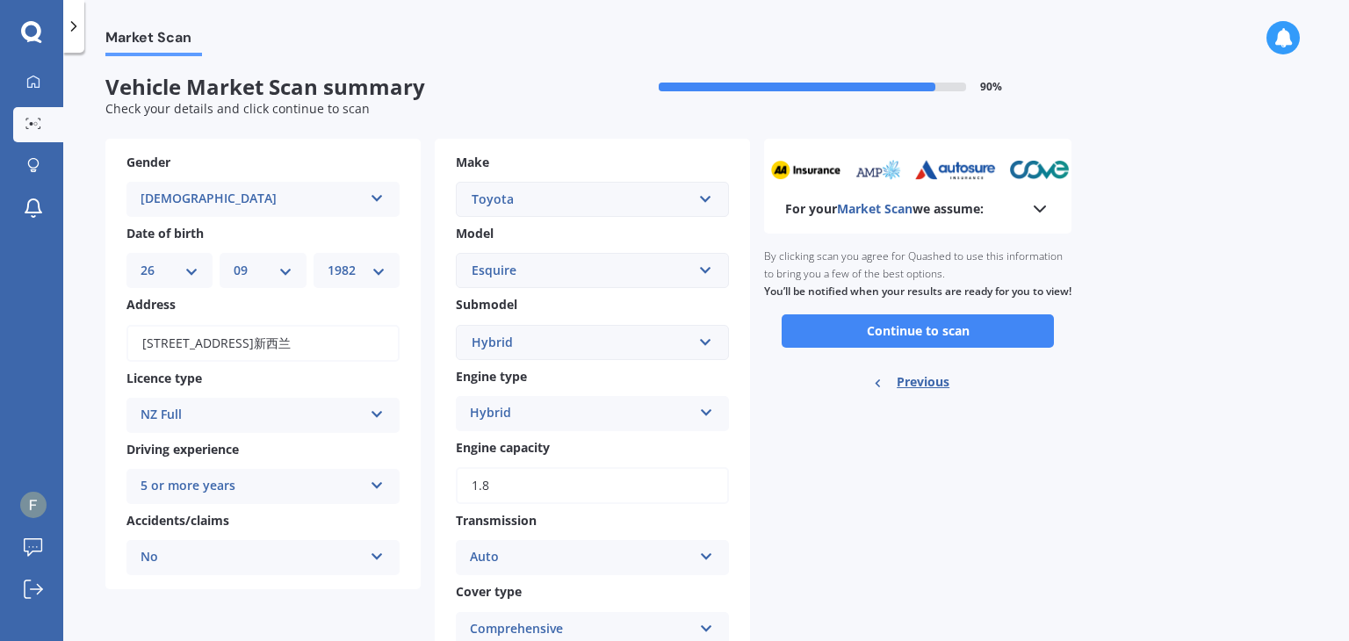
scroll to position [0, 0]
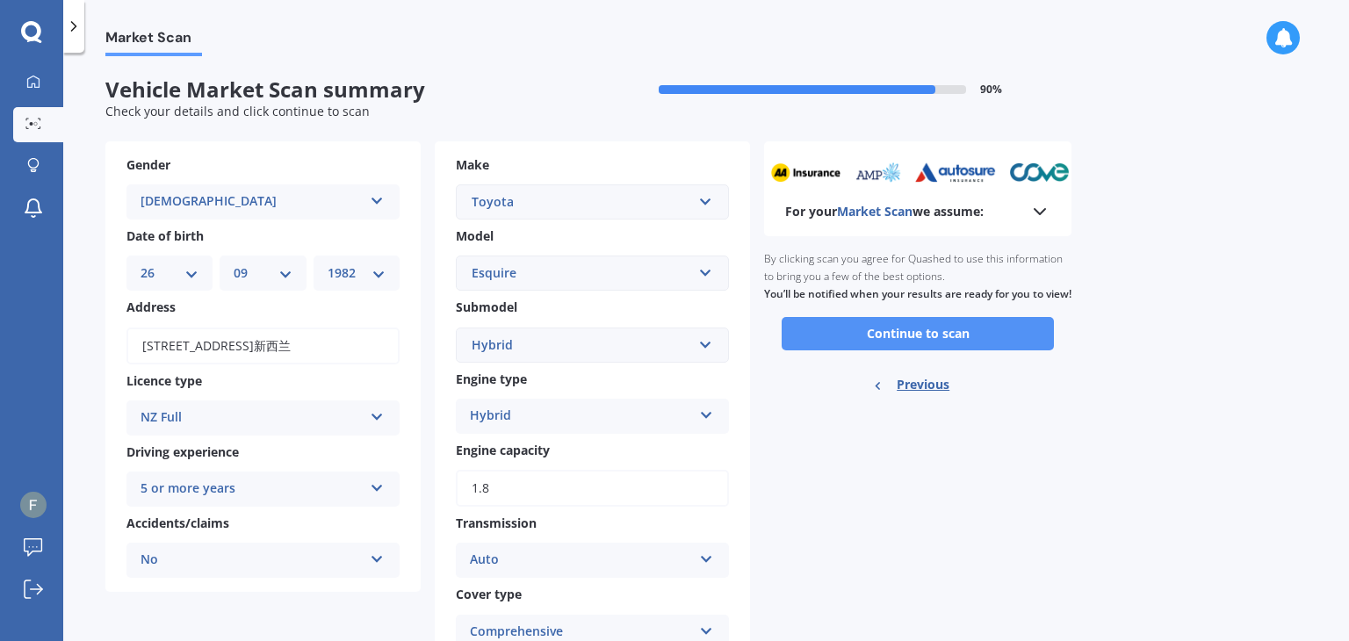
click at [854, 350] on button "Continue to scan" at bounding box center [918, 333] width 272 height 33
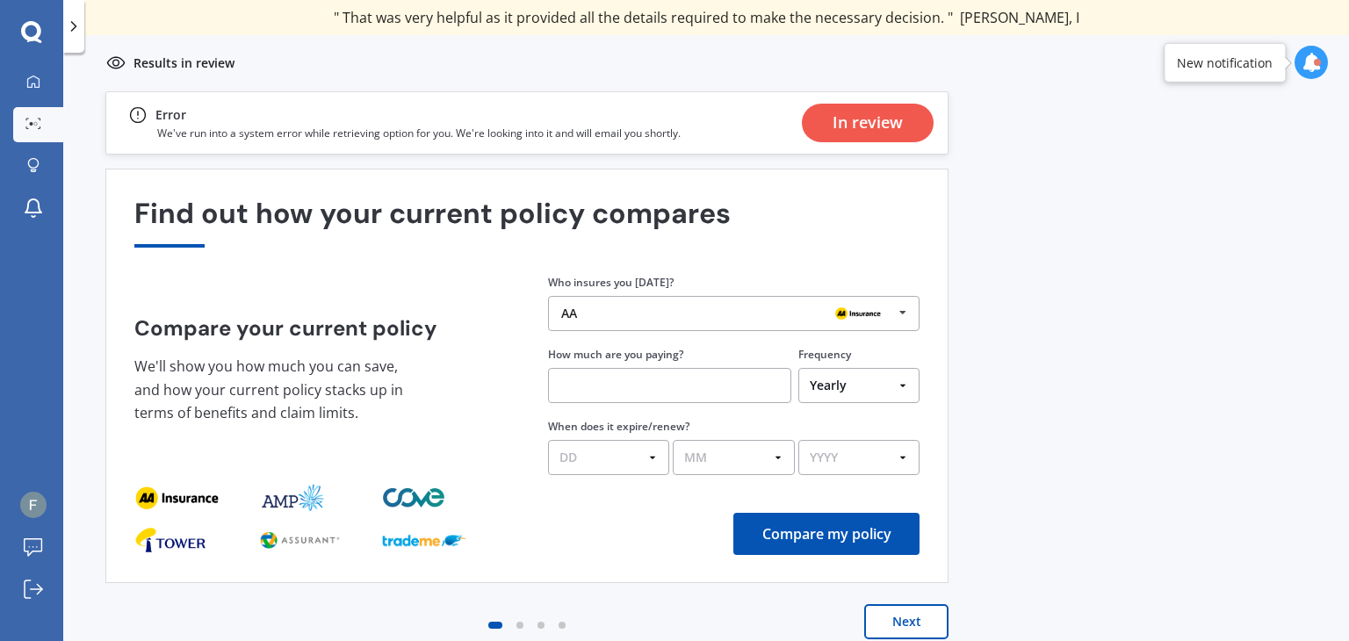
click at [840, 134] on div "In review" at bounding box center [868, 123] width 70 height 39
click at [885, 138] on div "In review" at bounding box center [868, 123] width 70 height 39
click at [879, 127] on div "In review" at bounding box center [868, 123] width 70 height 39
click at [1036, 299] on div "Previous 60,000+ Kiwis have signed up to shop and save on insurance with us " H…" at bounding box center [706, 411] width 1286 height 641
click at [874, 120] on div "In review" at bounding box center [868, 123] width 70 height 39
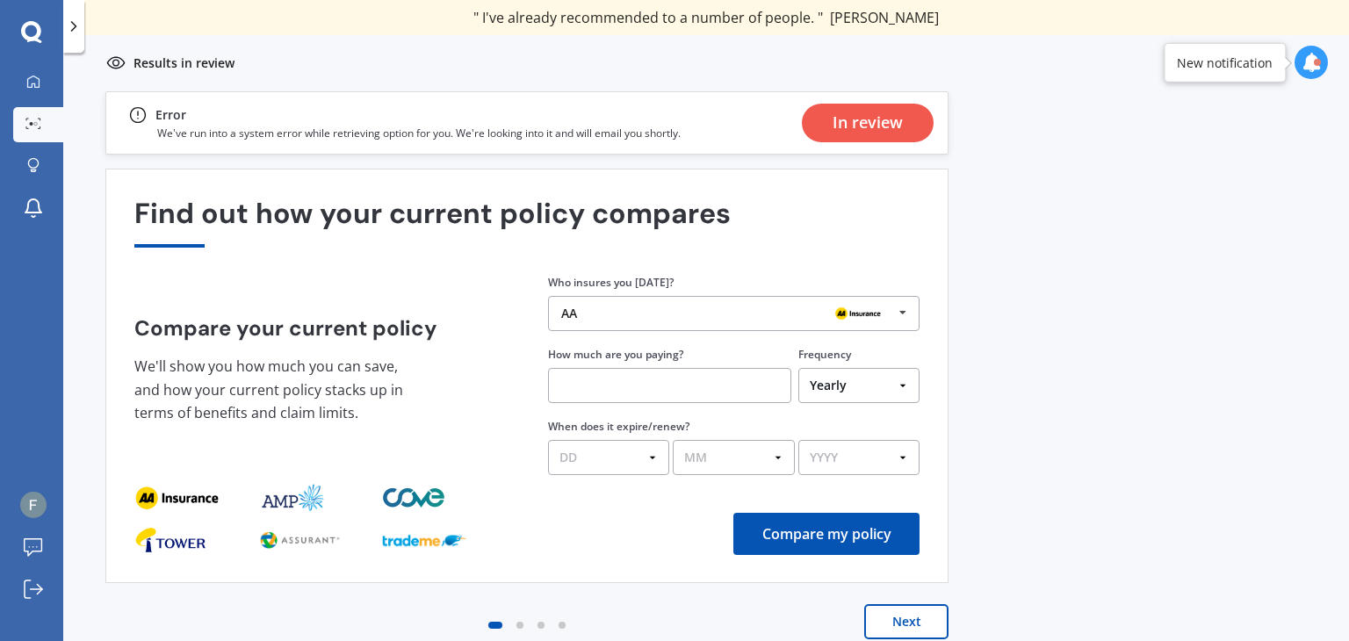
click at [1072, 443] on div "Previous 60,000+ Kiwis have signed up to shop and save on insurance with us " H…" at bounding box center [706, 411] width 1286 height 641
click at [386, 119] on div "Error" at bounding box center [403, 115] width 553 height 21
click at [900, 623] on button "Next" at bounding box center [906, 621] width 84 height 35
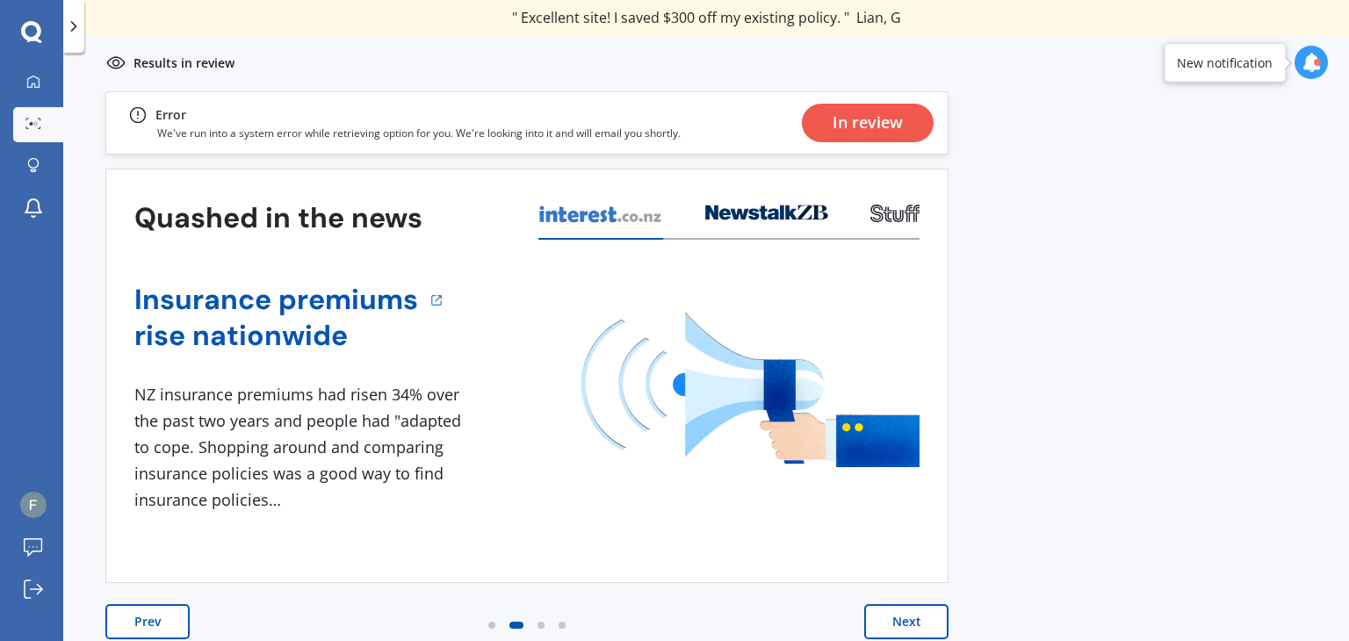
click at [906, 627] on button "Next" at bounding box center [906, 621] width 84 height 35
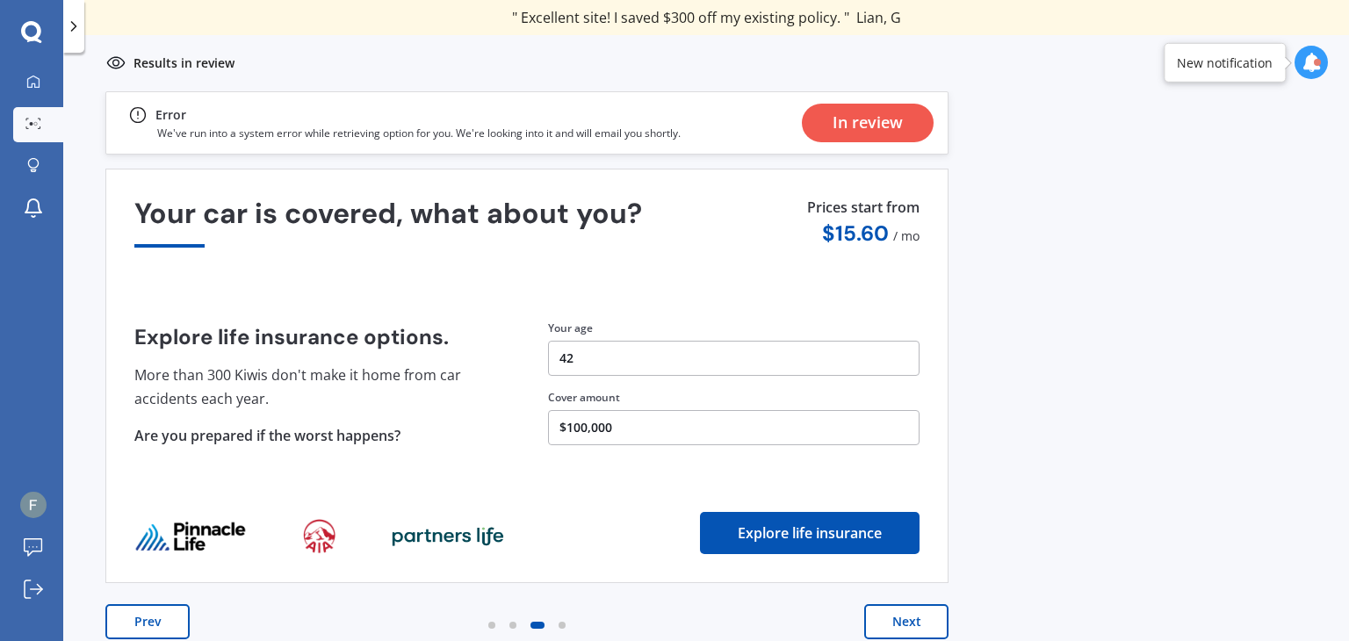
click at [906, 627] on button "Next" at bounding box center [906, 621] width 84 height 35
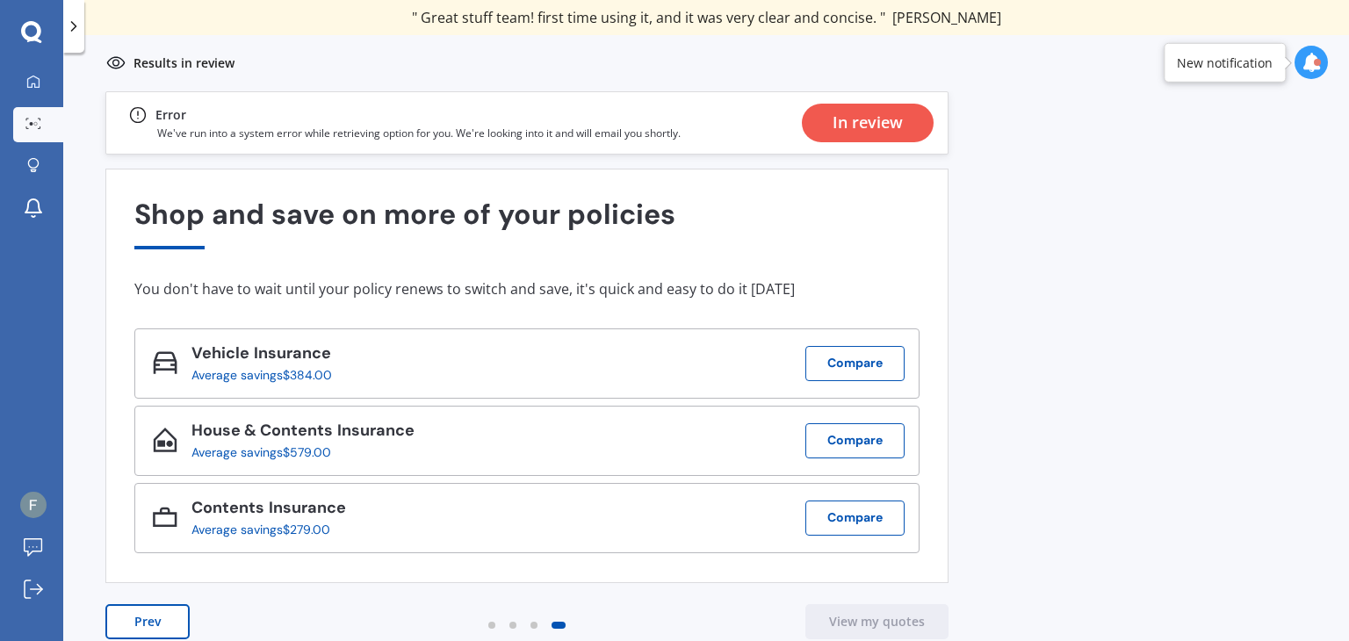
click at [853, 112] on div "In review" at bounding box center [868, 123] width 70 height 39
click at [1008, 198] on div "Previous 60,000+ Kiwis have signed up to shop and save on insurance with us " H…" at bounding box center [706, 411] width 1286 height 641
click at [901, 127] on div "In review" at bounding box center [868, 123] width 70 height 39
click at [77, 31] on icon at bounding box center [74, 27] width 18 height 18
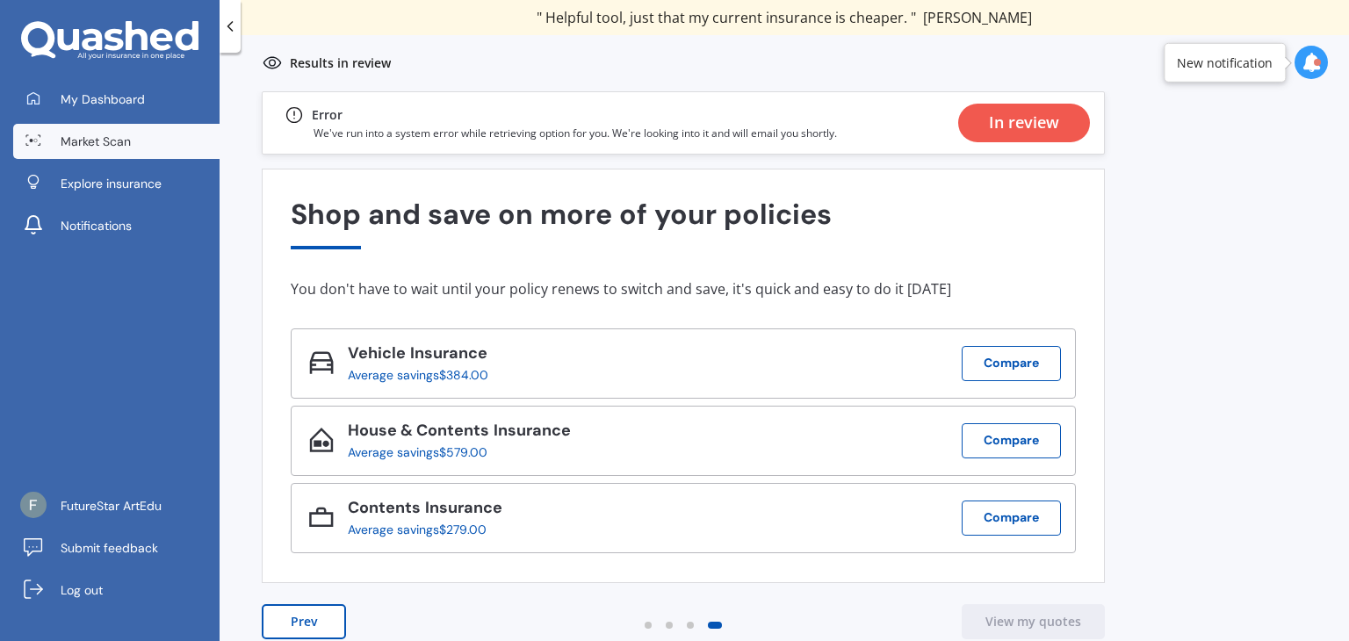
click at [137, 138] on link "Market Scan" at bounding box center [116, 141] width 206 height 35
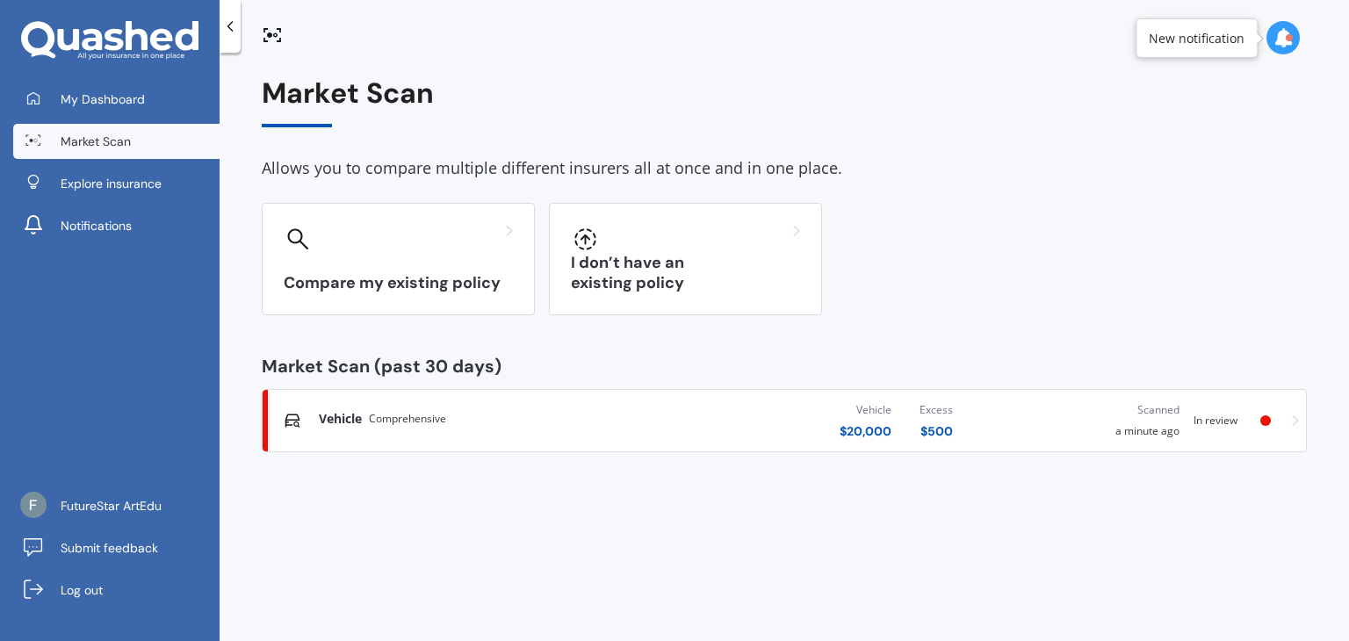
click at [653, 415] on div "Vehicle $ 20,000 Excess $ 500" at bounding box center [796, 420] width 342 height 53
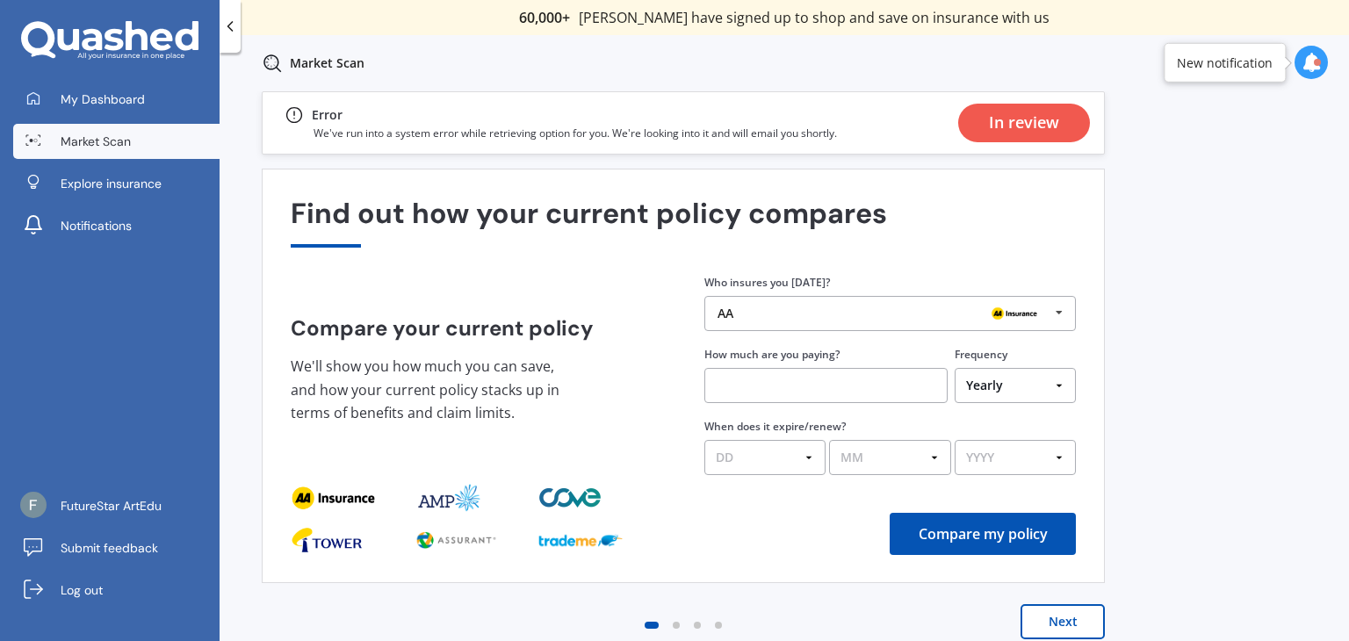
click at [1015, 126] on div "In review" at bounding box center [1024, 123] width 70 height 39
click at [1233, 58] on div "New notification" at bounding box center [1225, 63] width 96 height 18
click at [1307, 62] on icon at bounding box center [1311, 62] width 19 height 19
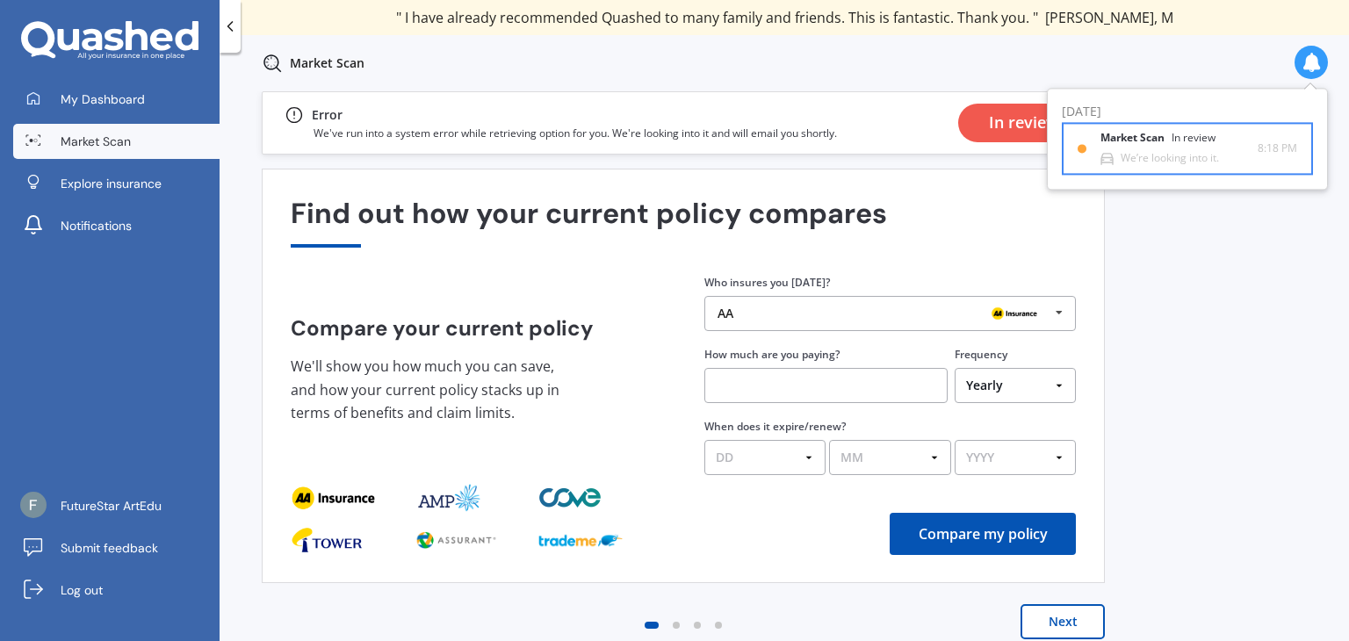
click at [1159, 145] on div "Market Scan In review" at bounding box center [1169, 142] width 136 height 19
click at [476, 123] on div "Error" at bounding box center [560, 115] width 553 height 21
click at [292, 107] on icon at bounding box center [294, 115] width 16 height 16
click at [299, 117] on icon at bounding box center [294, 115] width 21 height 21
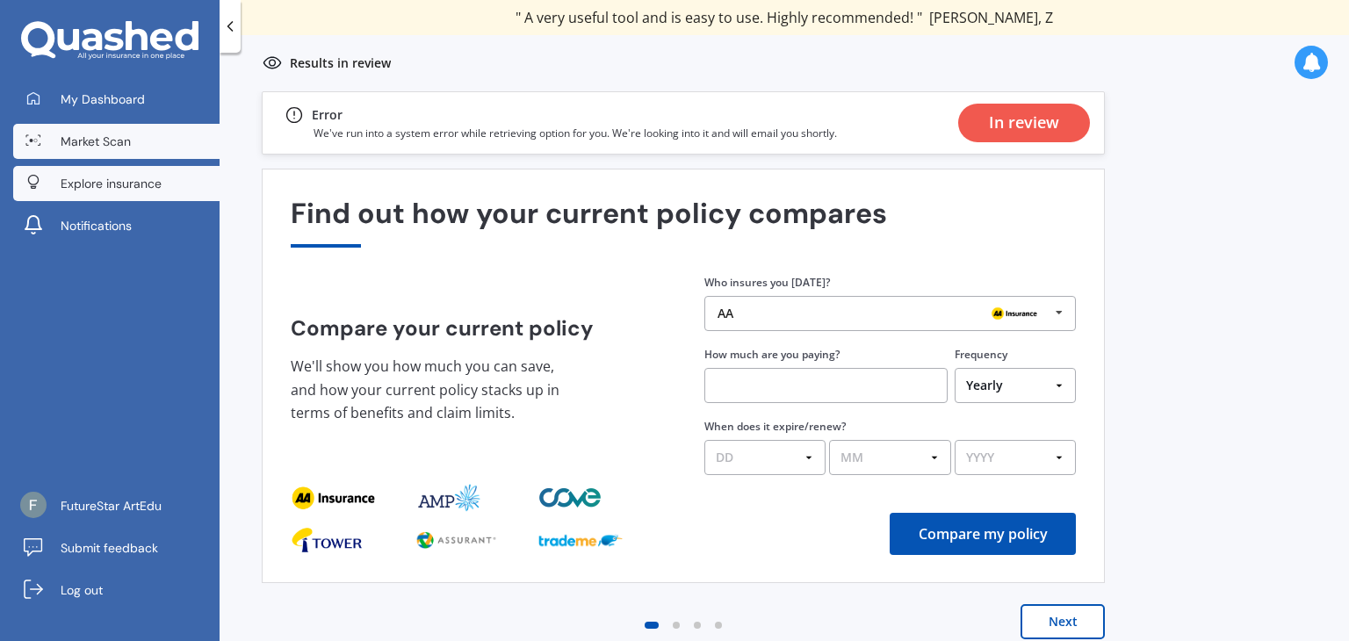
click at [138, 175] on span "Explore insurance" at bounding box center [111, 184] width 101 height 18
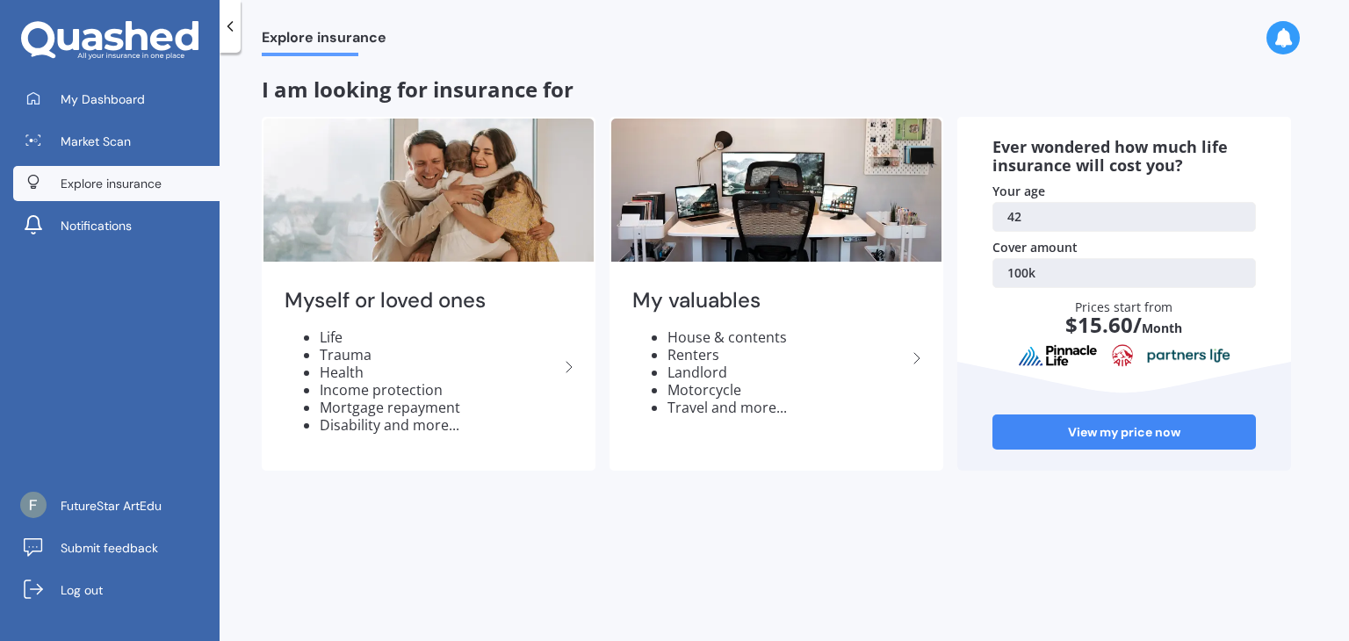
click at [428, 524] on div "Explore insurance I am looking for insurance for Myself or loved ones Life Trau…" at bounding box center [785, 350] width 1130 height 588
click at [141, 500] on span "FutureStar ArtEdu" at bounding box center [111, 506] width 101 height 18
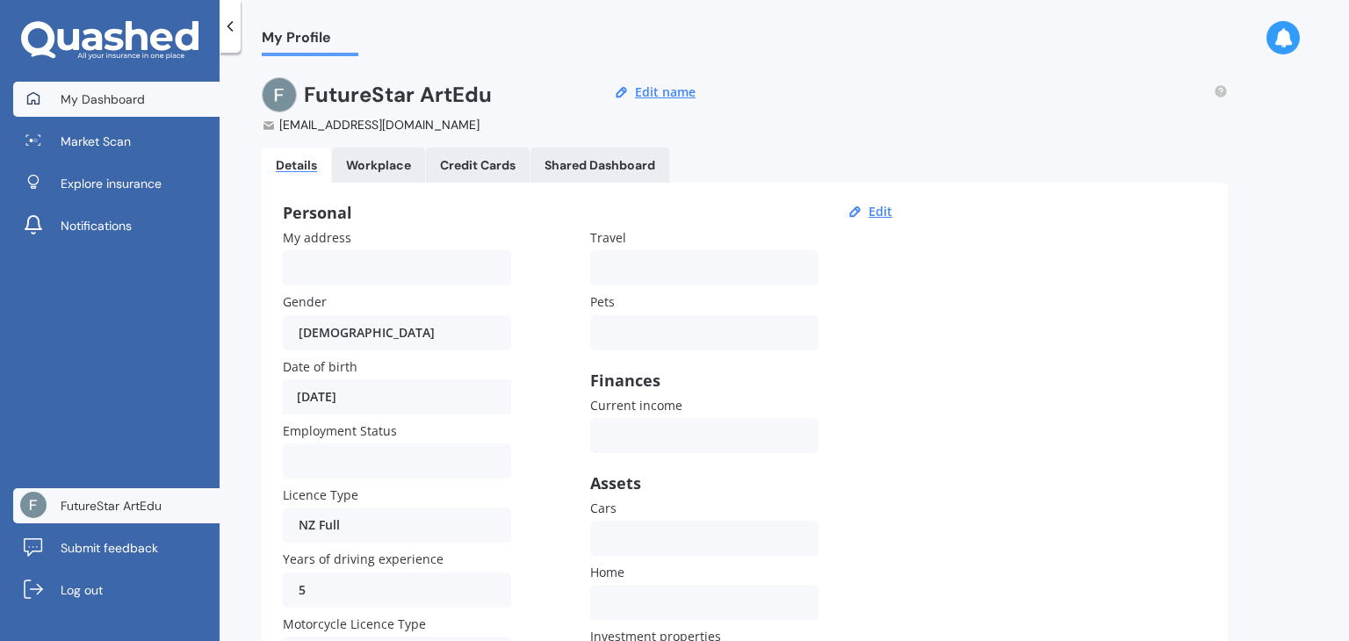
click at [105, 105] on span "My Dashboard" at bounding box center [103, 99] width 84 height 18
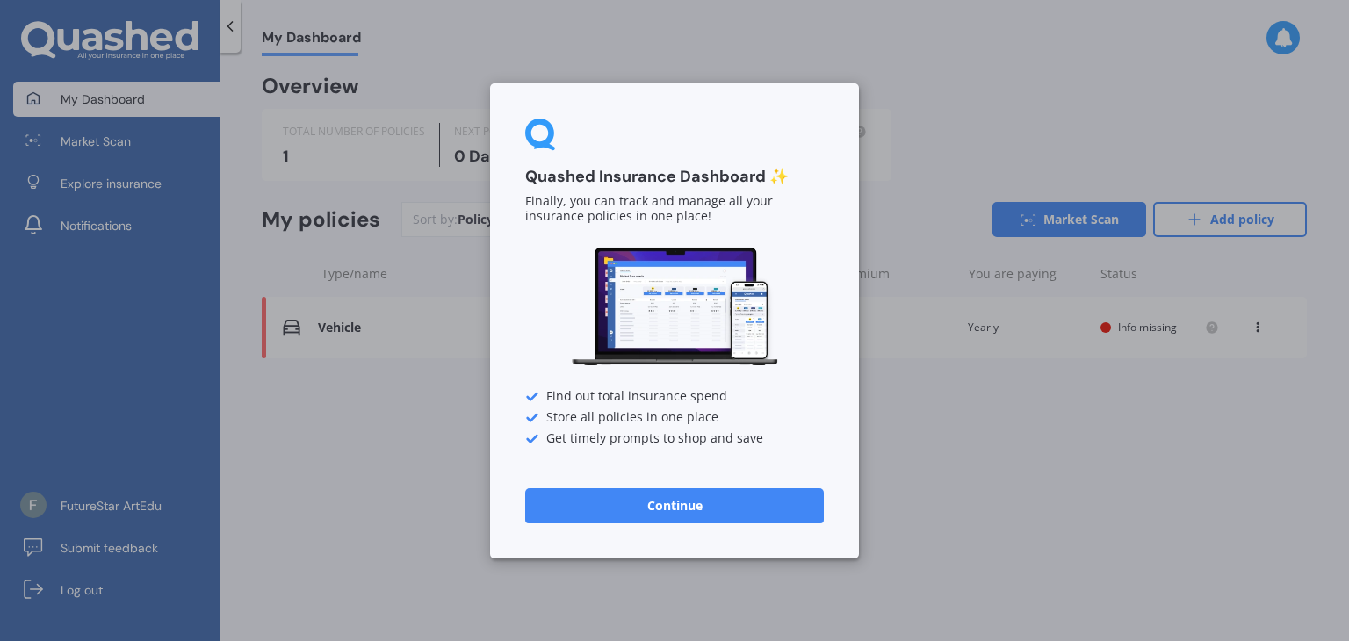
click at [625, 497] on button "Continue" at bounding box center [674, 504] width 299 height 35
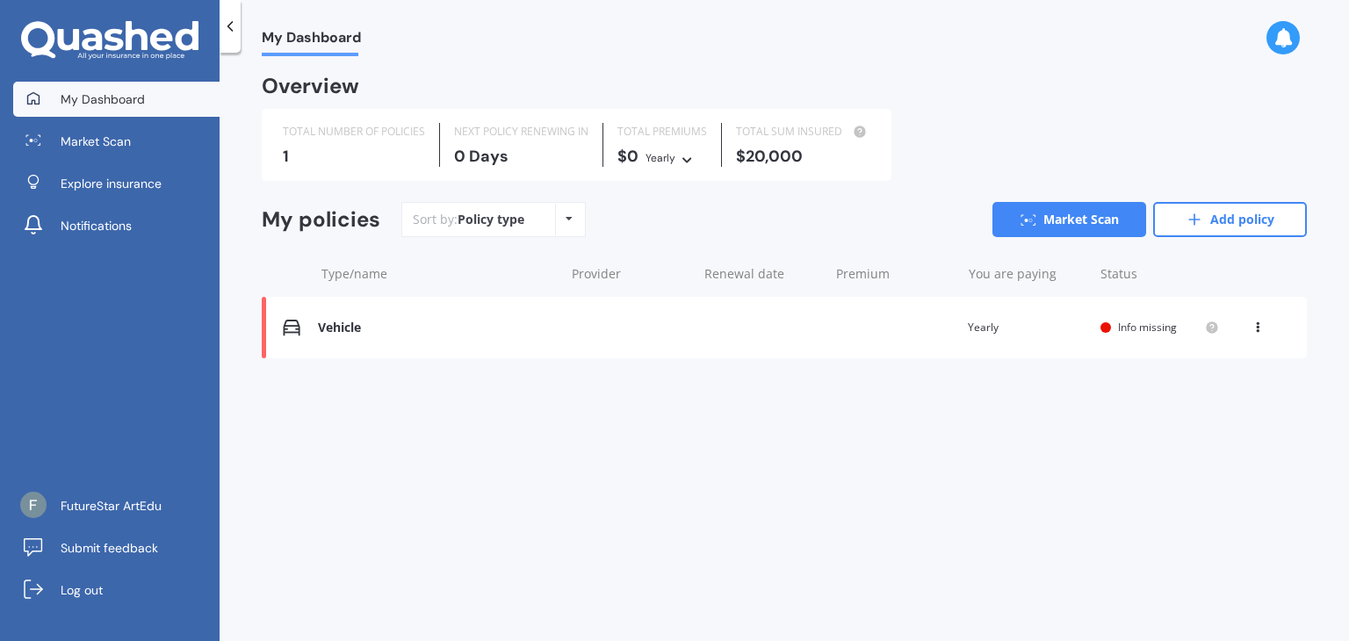
drag, startPoint x: 427, startPoint y: 500, endPoint x: 419, endPoint y: 486, distance: 16.1
click at [427, 498] on div "My Dashboard Overview TOTAL NUMBER OF POLICIES 1 NEXT POLICY RENEWING [DATE] TO…" at bounding box center [785, 350] width 1130 height 588
click at [1141, 328] on span "Info missing" at bounding box center [1147, 327] width 59 height 15
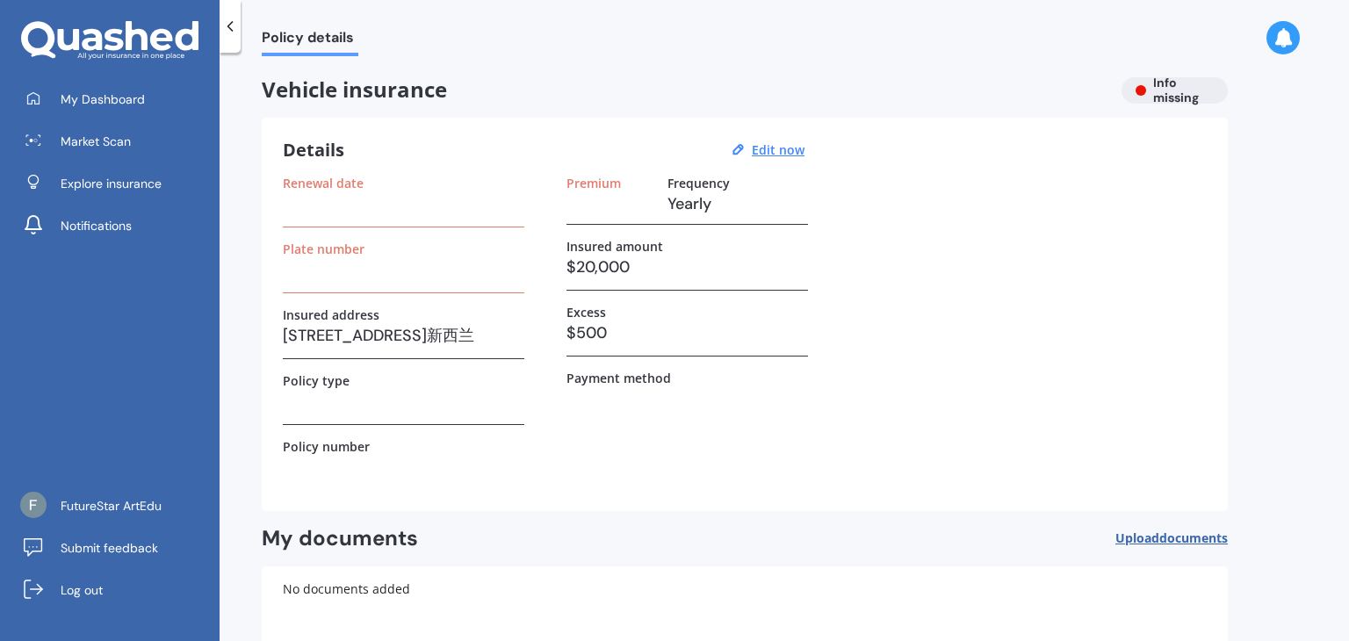
click at [401, 206] on h3 at bounding box center [404, 204] width 242 height 26
drag, startPoint x: 334, startPoint y: 205, endPoint x: 337, endPoint y: 194, distance: 11.1
click at [336, 204] on h3 at bounding box center [404, 204] width 242 height 26
click at [608, 170] on div "Details Edit now Renewal date Plate number Insured address [STREET_ADDRESS]新西兰 …" at bounding box center [745, 314] width 966 height 393
click at [707, 192] on h3 "Yearly" at bounding box center [738, 204] width 141 height 26
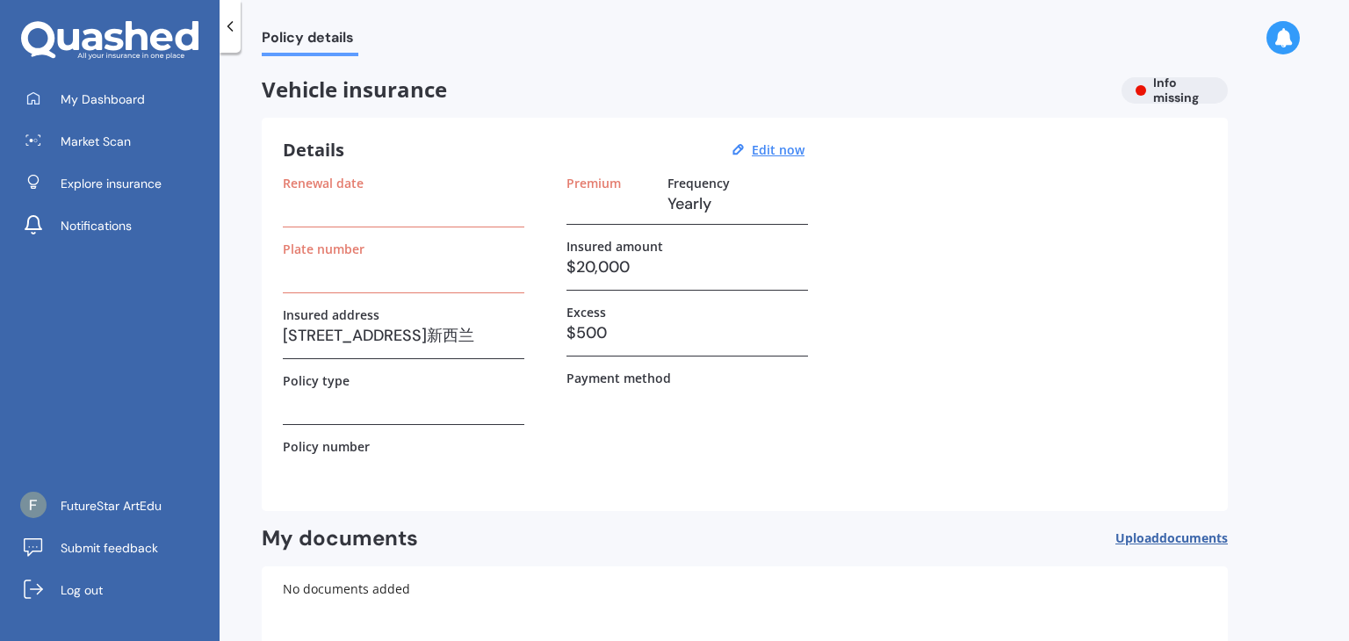
click at [1168, 89] on div "Vehicle insurance Info missing" at bounding box center [745, 90] width 966 height 26
click at [373, 90] on span "Vehicle insurance" at bounding box center [685, 89] width 846 height 25
